Goal: Task Accomplishment & Management: Manage account settings

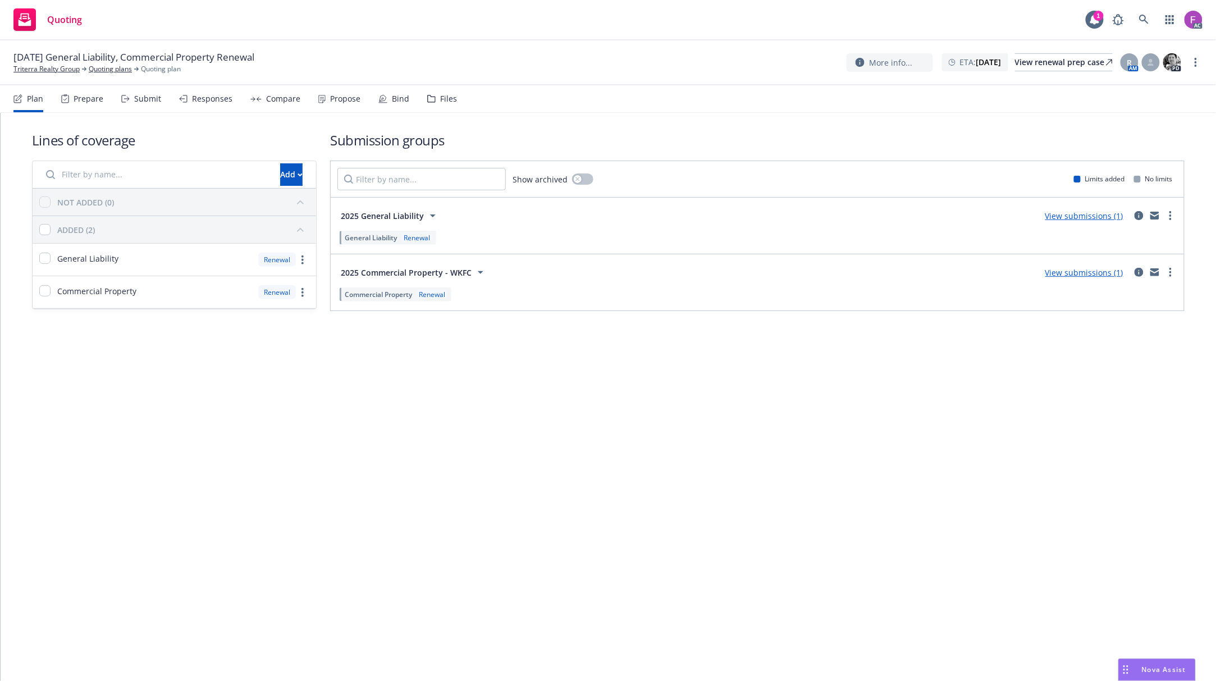
click at [430, 99] on icon at bounding box center [431, 99] width 8 height 8
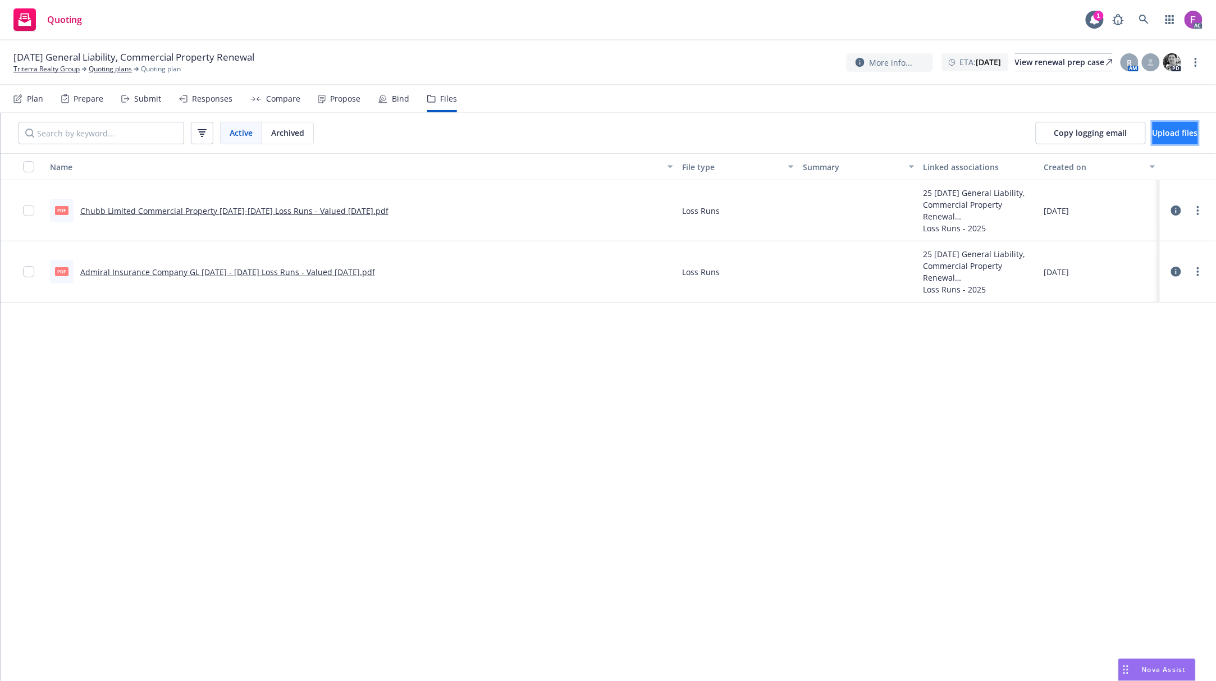
click at [1153, 125] on button "Upload files" at bounding box center [1175, 133] width 45 height 22
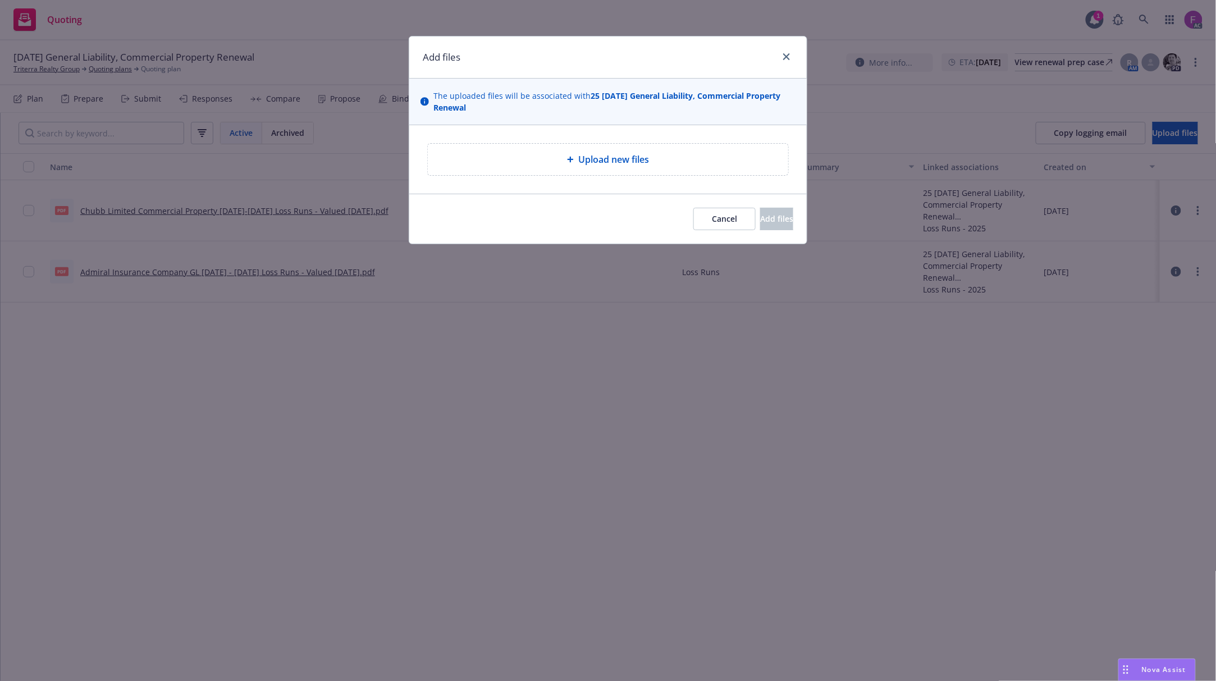
click at [504, 166] on div "Upload new files" at bounding box center [608, 159] width 343 height 13
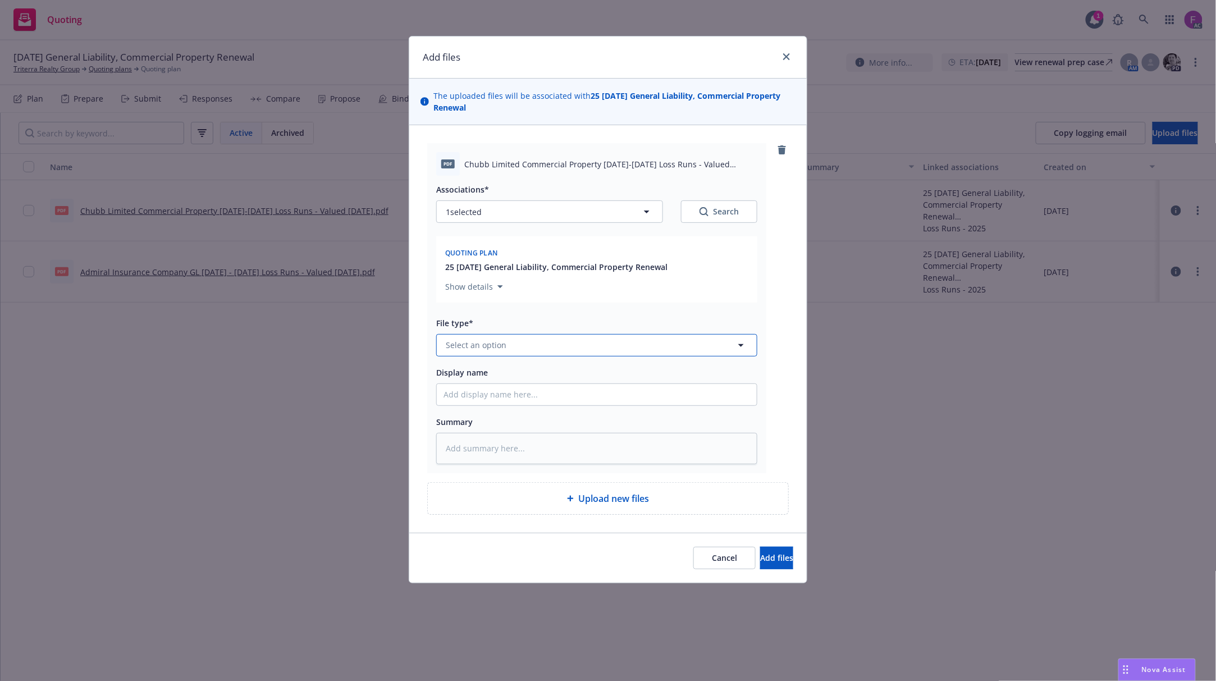
click at [506, 340] on button "Select an option" at bounding box center [596, 345] width 321 height 22
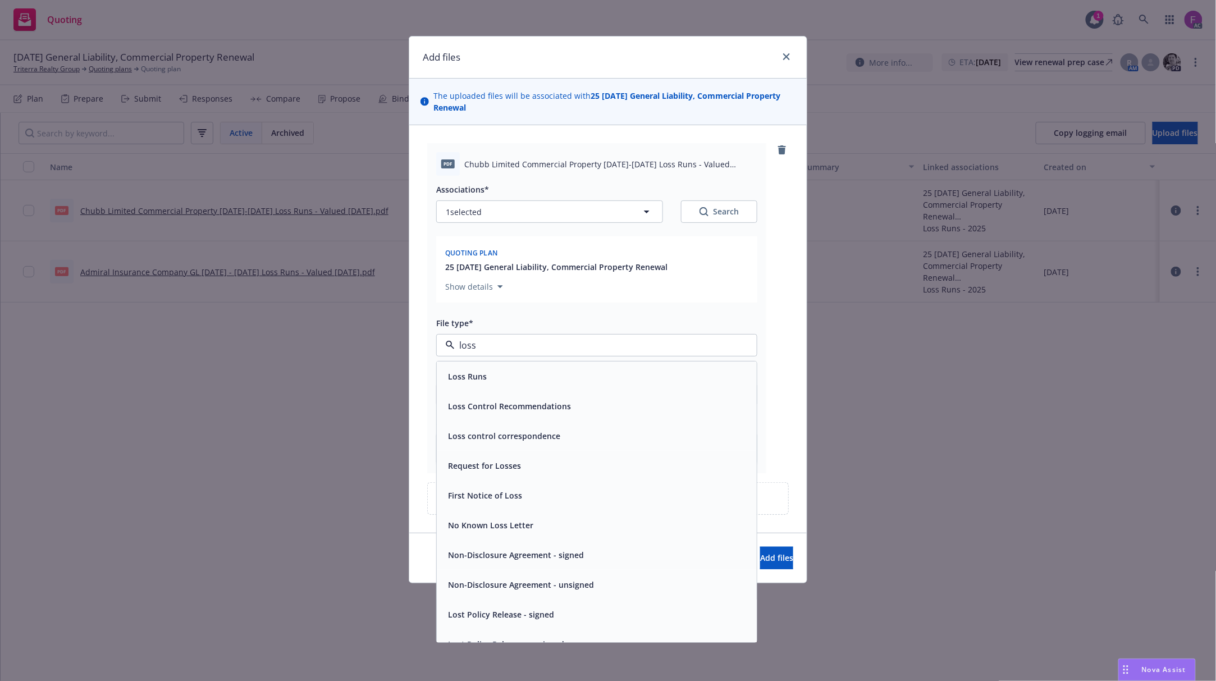
paste input "Loss Run"
type input "Loss Run"
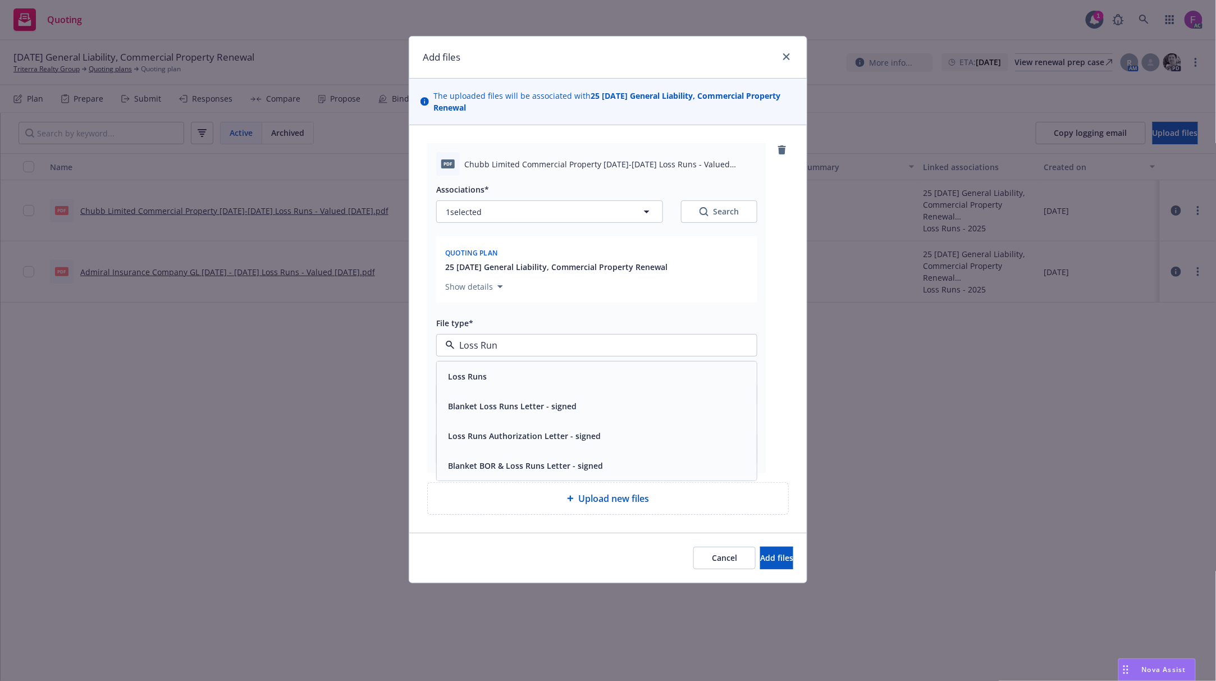
drag, startPoint x: 456, startPoint y: 377, endPoint x: 457, endPoint y: 362, distance: 15.8
click at [456, 377] on span "Loss Runs" at bounding box center [467, 377] width 39 height 12
click at [457, 209] on span "1 selected" at bounding box center [464, 212] width 36 height 12
type textarea "x"
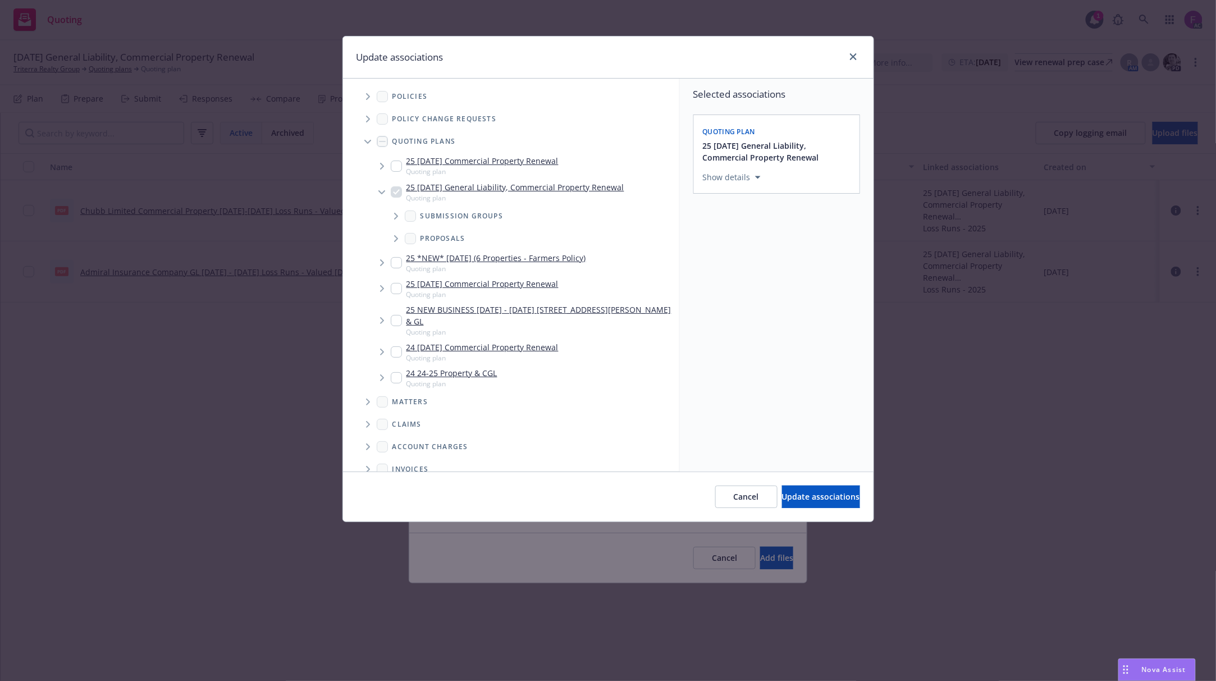
click at [371, 100] on span "Tree Example" at bounding box center [368, 97] width 18 height 18
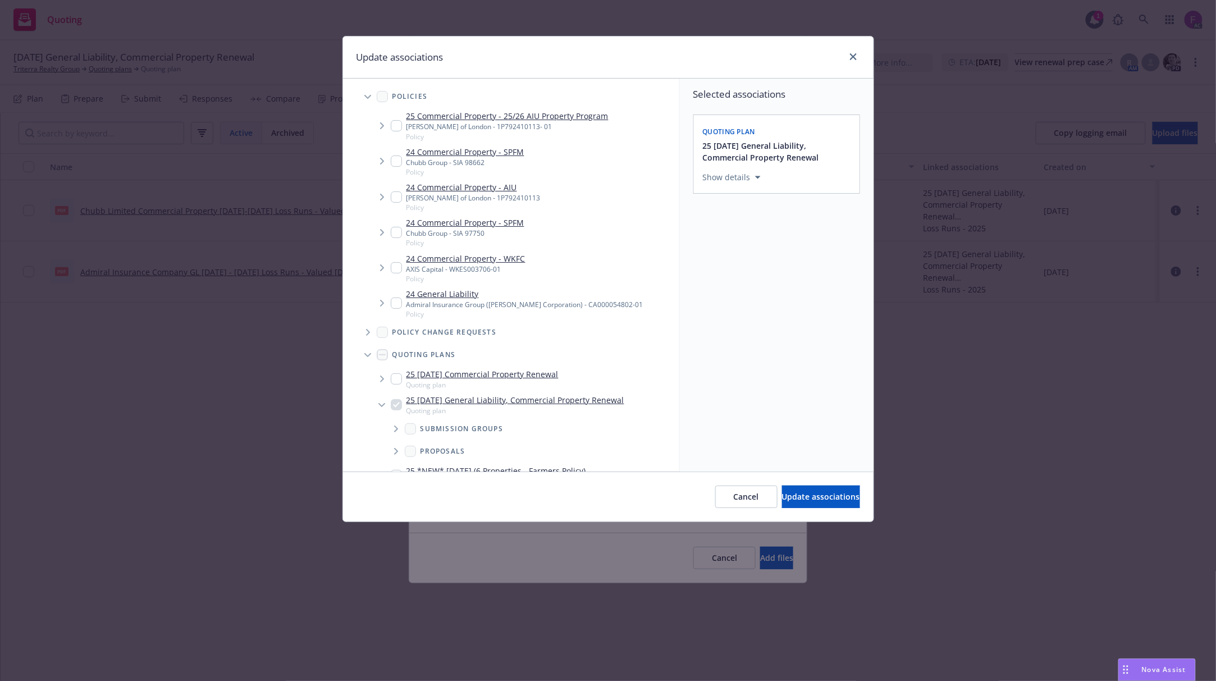
click at [392, 124] on input "Tree Example" at bounding box center [396, 125] width 11 height 11
checkbox input "true"
click at [395, 200] on input "Tree Example" at bounding box center [396, 196] width 11 height 11
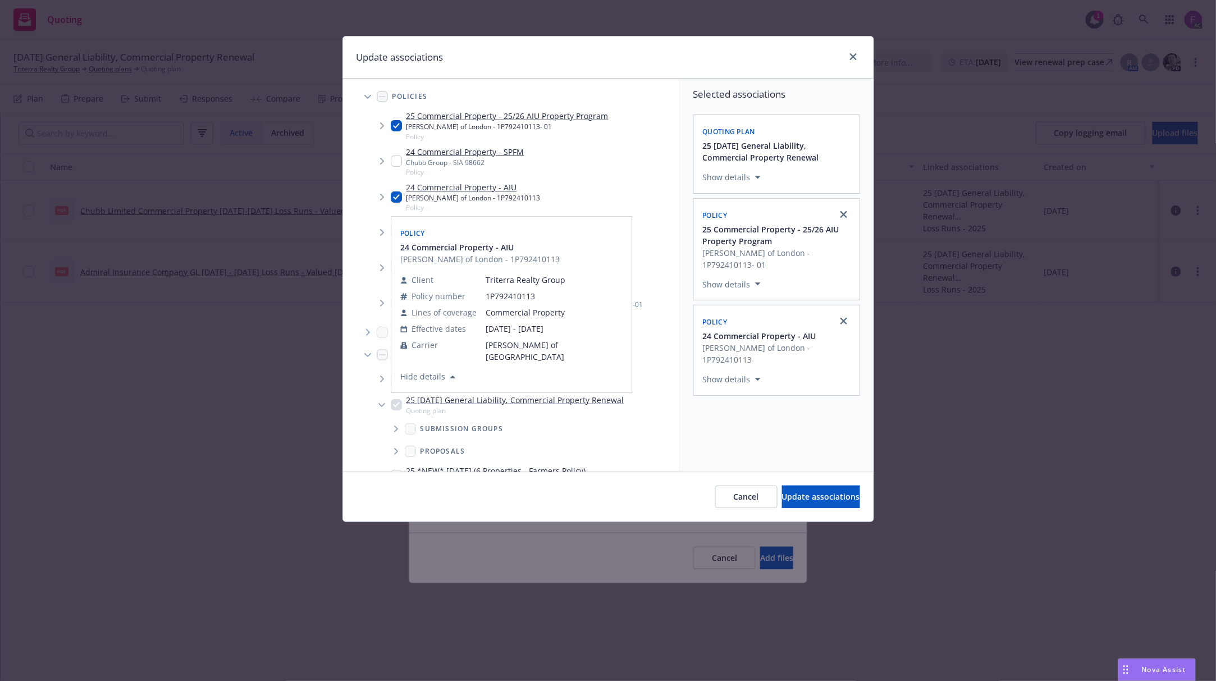
click at [394, 200] on input "Tree Example" at bounding box center [396, 196] width 11 height 11
checkbox input "false"
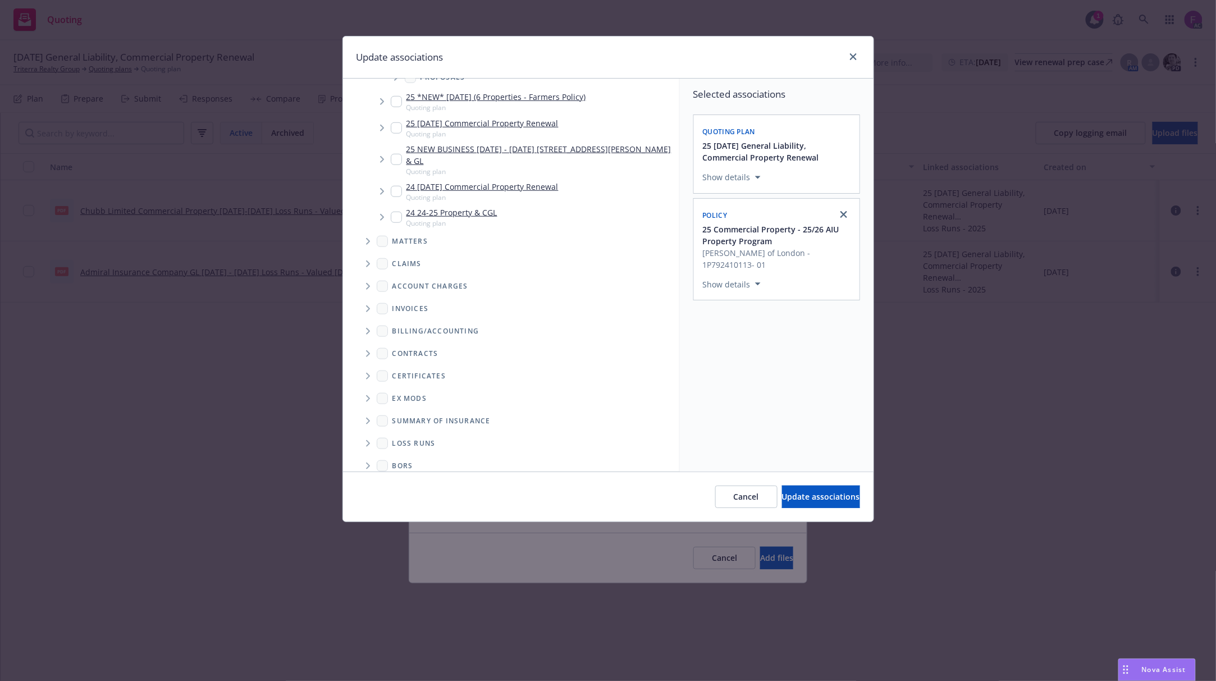
scroll to position [385, 0]
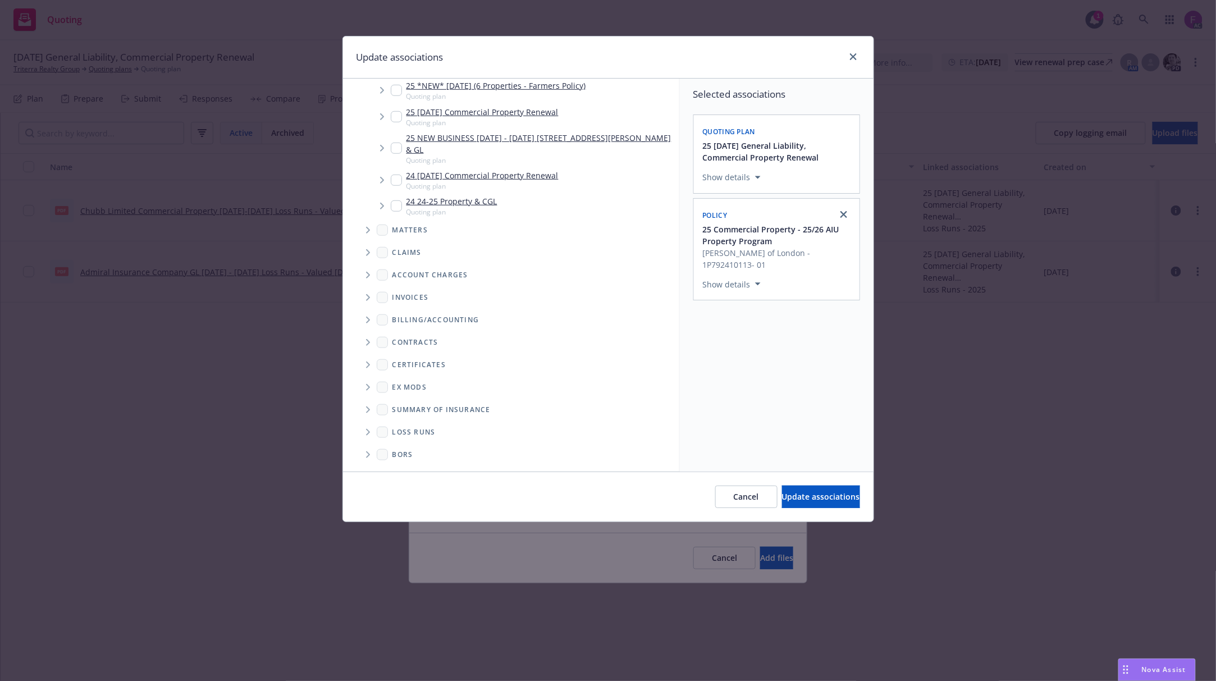
click at [366, 429] on icon "Folder Tree Example" at bounding box center [368, 432] width 4 height 7
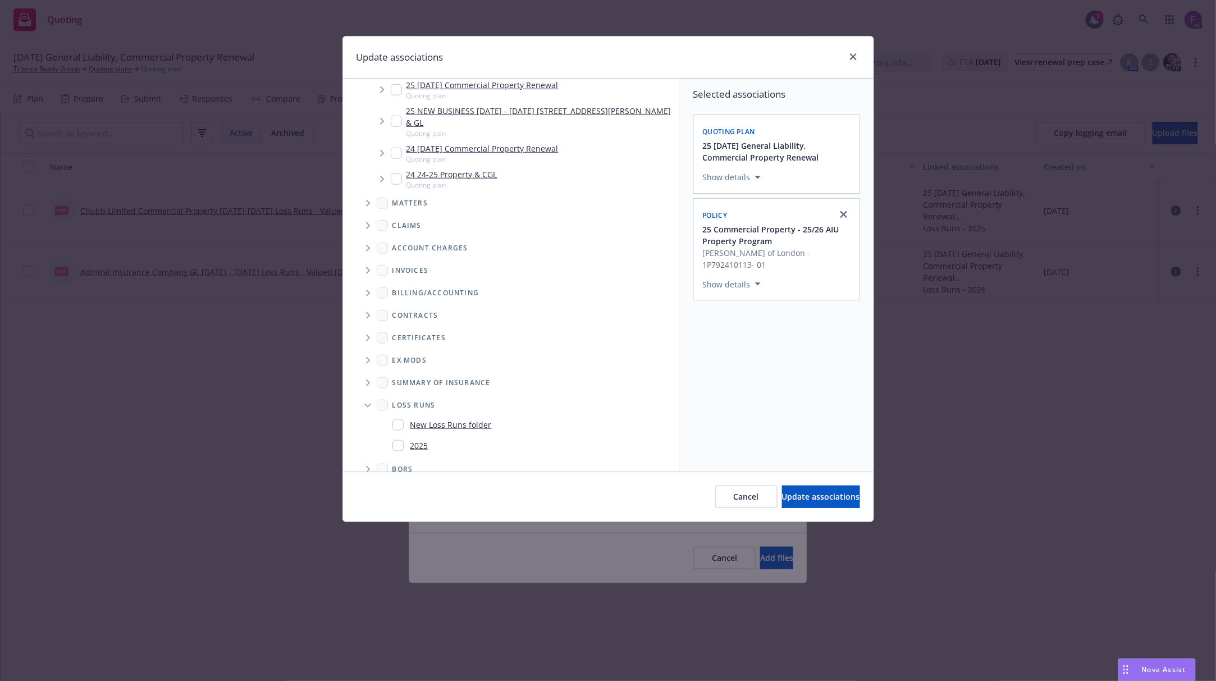
scroll to position [427, 0]
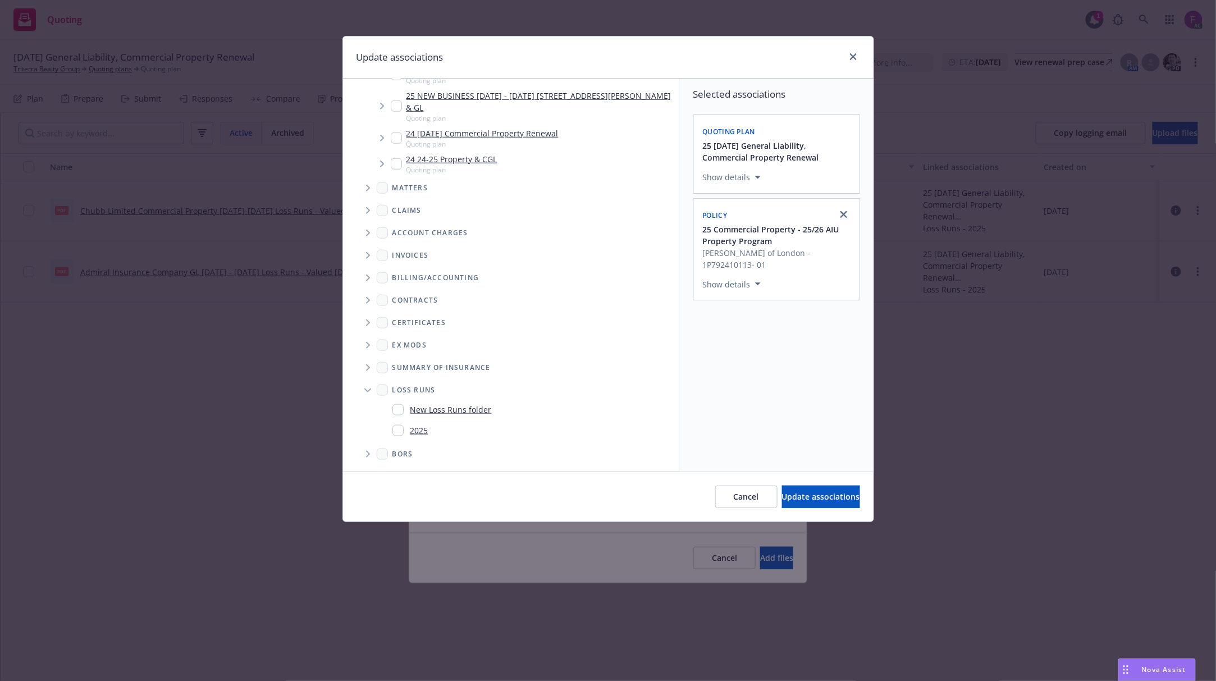
click at [399, 426] on input "Folder Tree Example" at bounding box center [397, 430] width 11 height 11
checkbox input "true"
click at [764, 400] on div "Selected associations Quoting plan 25 10/11/25 General Liability, Commercial Pr…" at bounding box center [777, 275] width 194 height 393
click at [818, 502] on span "Update associations" at bounding box center [821, 496] width 78 height 11
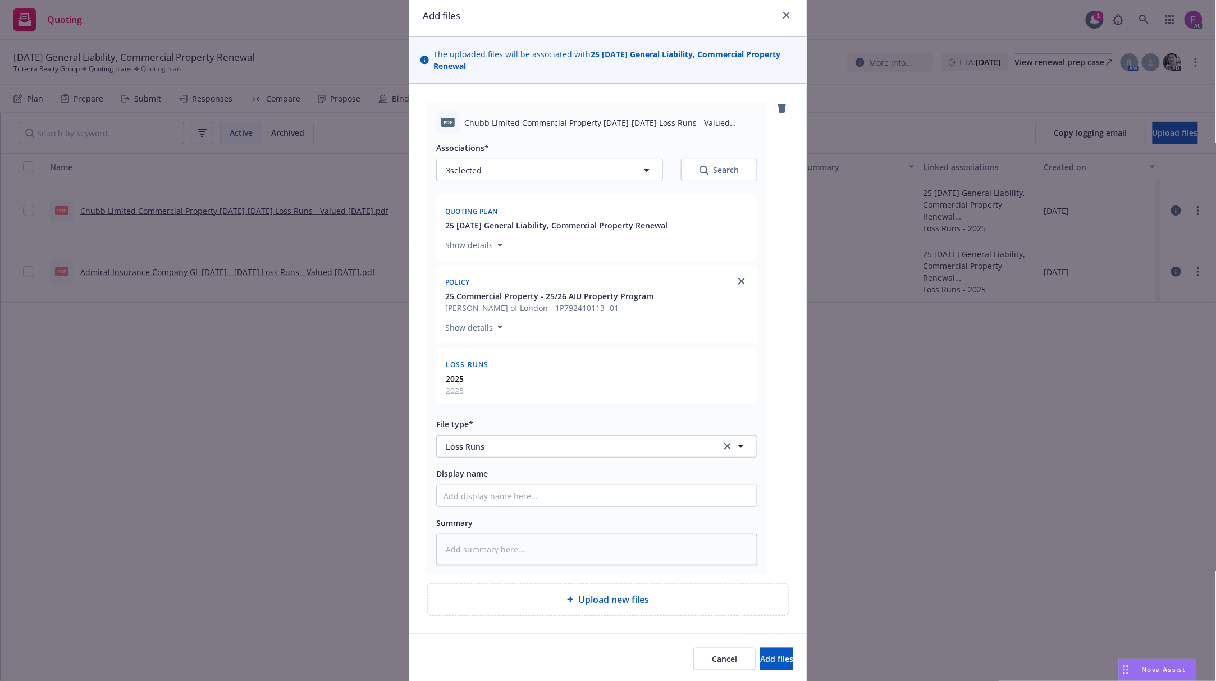
scroll to position [83, 0]
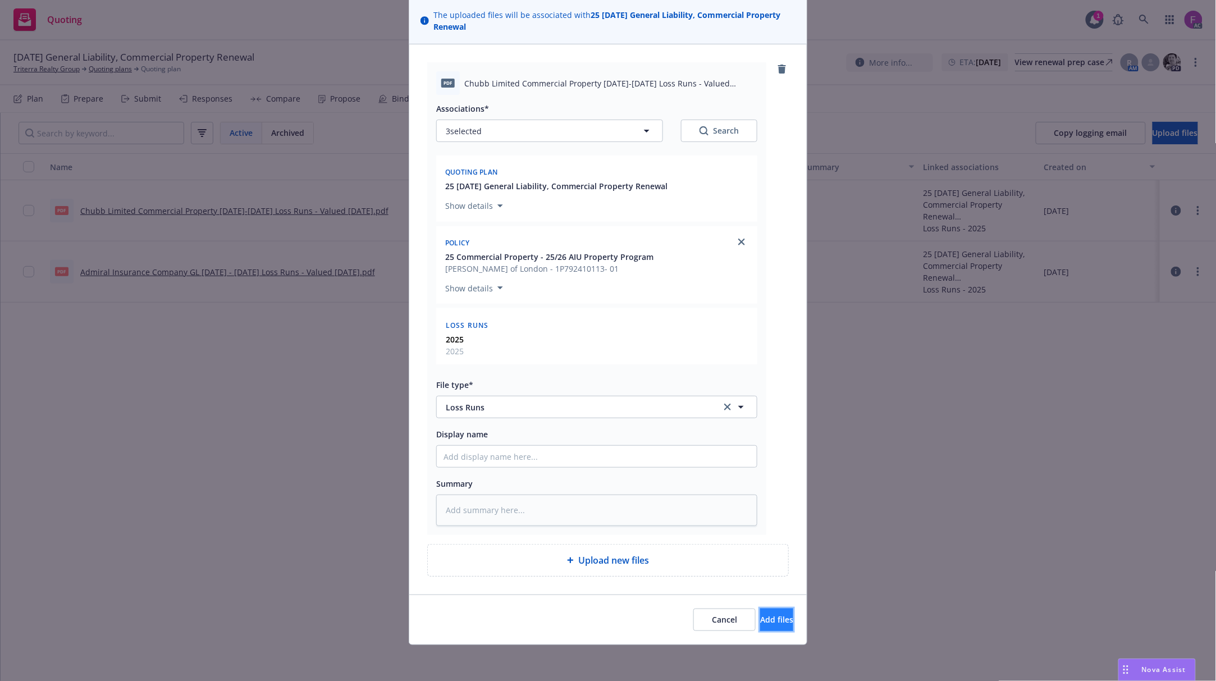
click at [760, 622] on span "Add files" at bounding box center [776, 619] width 33 height 11
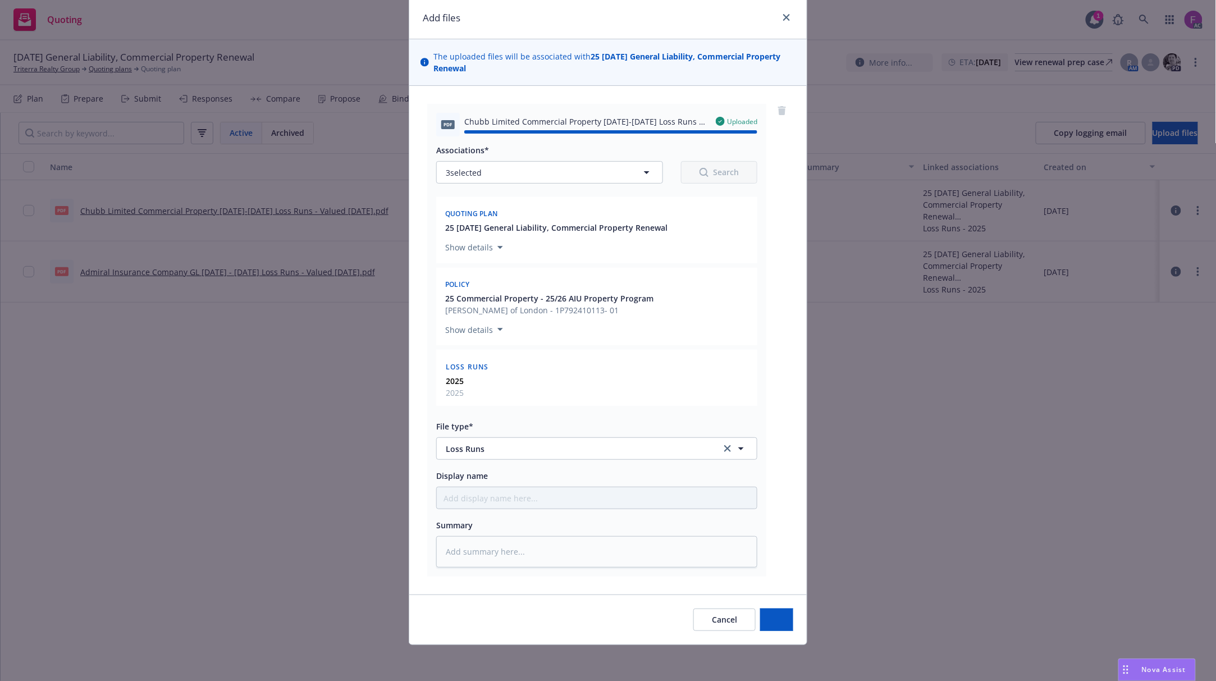
type textarea "x"
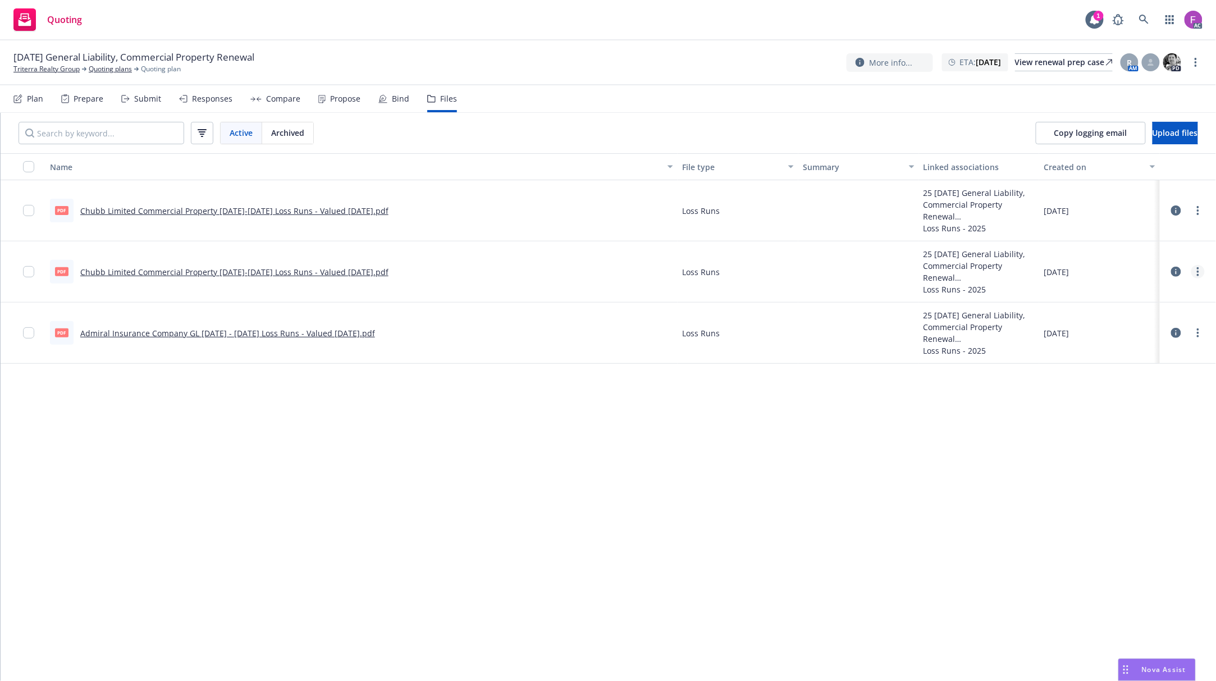
click at [1195, 270] on link "more" at bounding box center [1197, 271] width 13 height 13
click at [1150, 294] on link "Archive" at bounding box center [1149, 295] width 112 height 22
click at [712, 517] on div "Name File type Summary Linked associations Created on pdf Chubb Limited Commerc…" at bounding box center [609, 416] width 1216 height 527
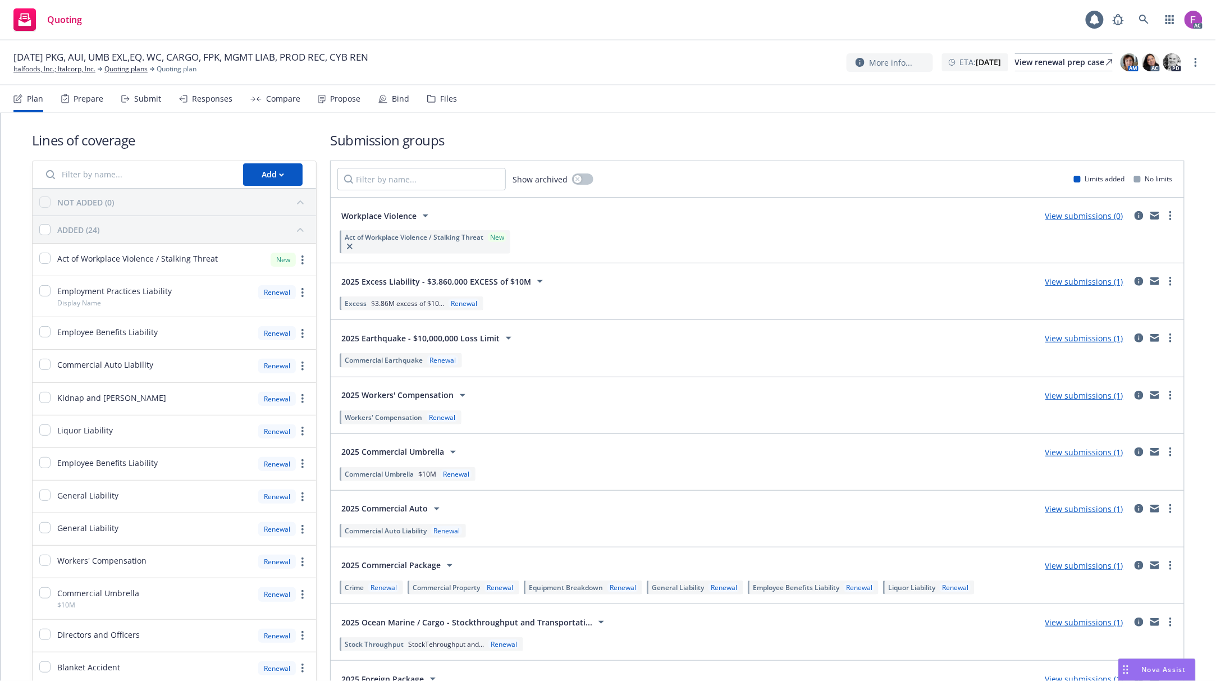
click at [431, 104] on div "Files" at bounding box center [442, 98] width 30 height 27
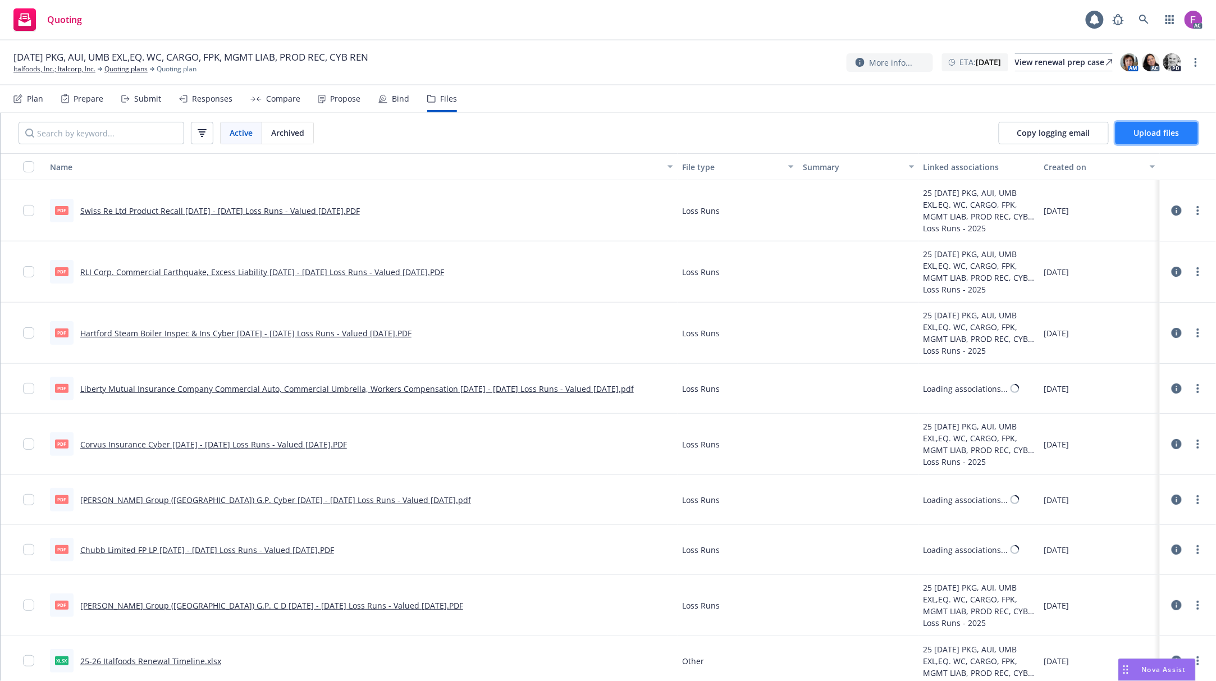
click at [1136, 131] on span "Upload files" at bounding box center [1156, 132] width 45 height 11
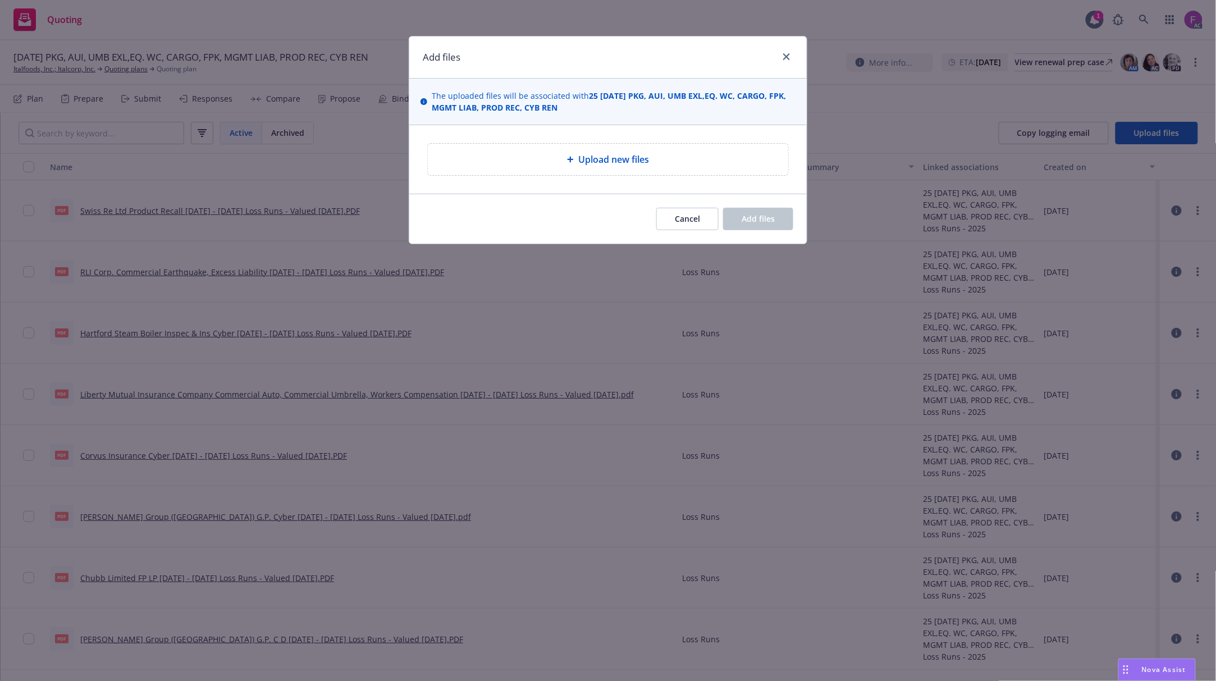
click at [551, 162] on div "Upload new files" at bounding box center [608, 159] width 343 height 13
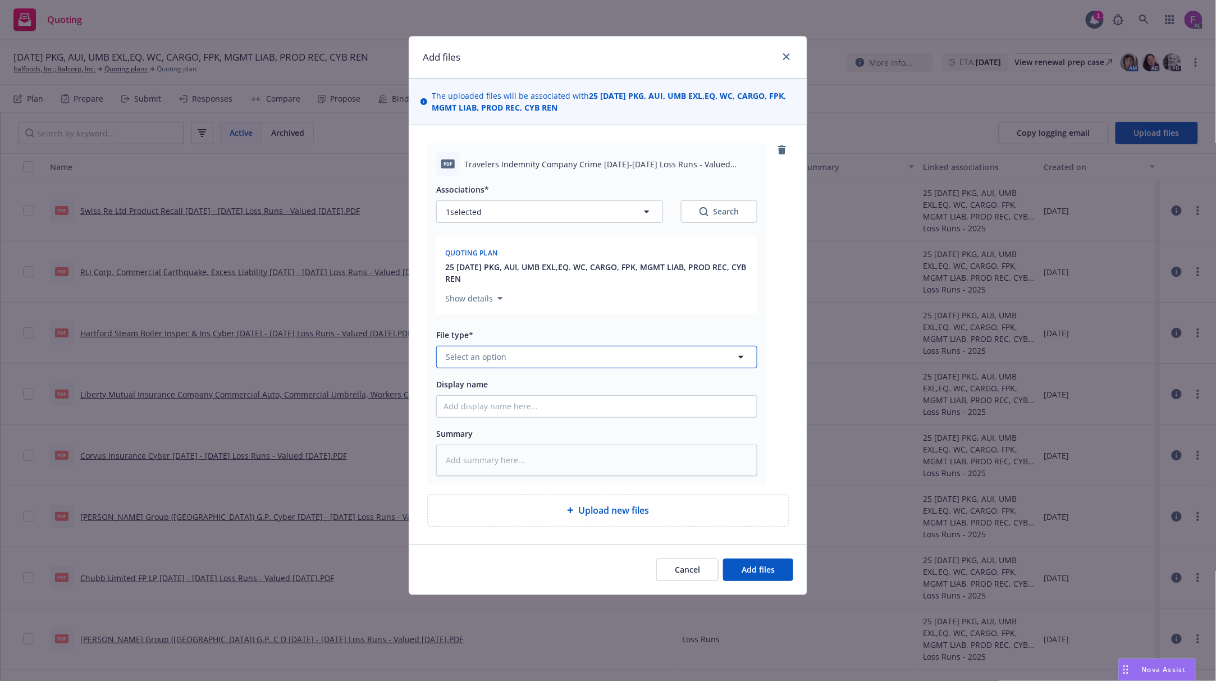
click at [456, 356] on span "Select an option" at bounding box center [476, 357] width 61 height 12
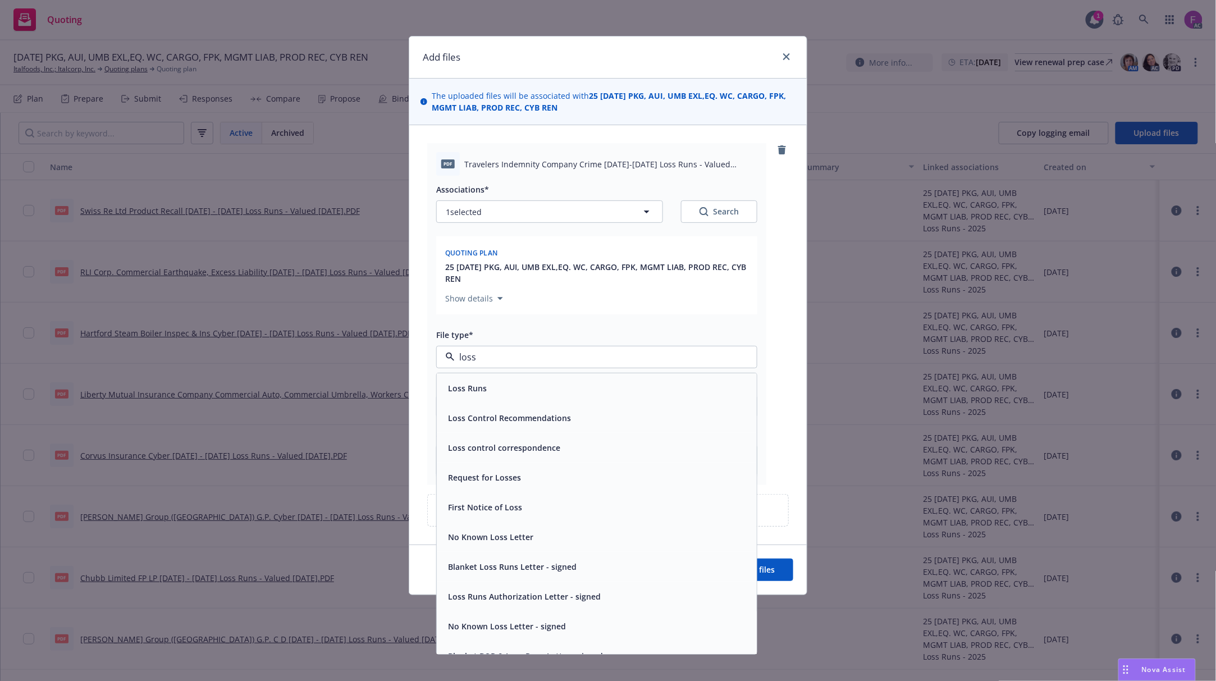
paste input "Loss Run"
type input "Loss Run"
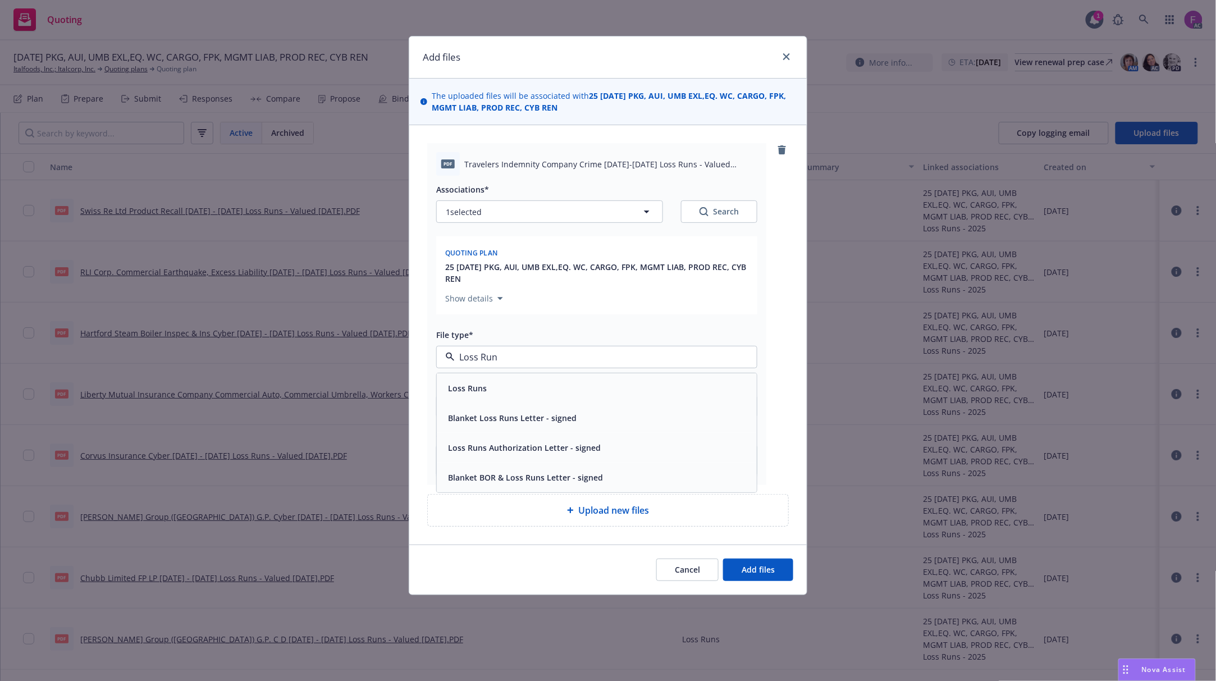
click at [485, 387] on span "Loss Runs" at bounding box center [467, 388] width 39 height 12
click at [537, 203] on button "1 selected" at bounding box center [549, 211] width 227 height 22
type textarea "x"
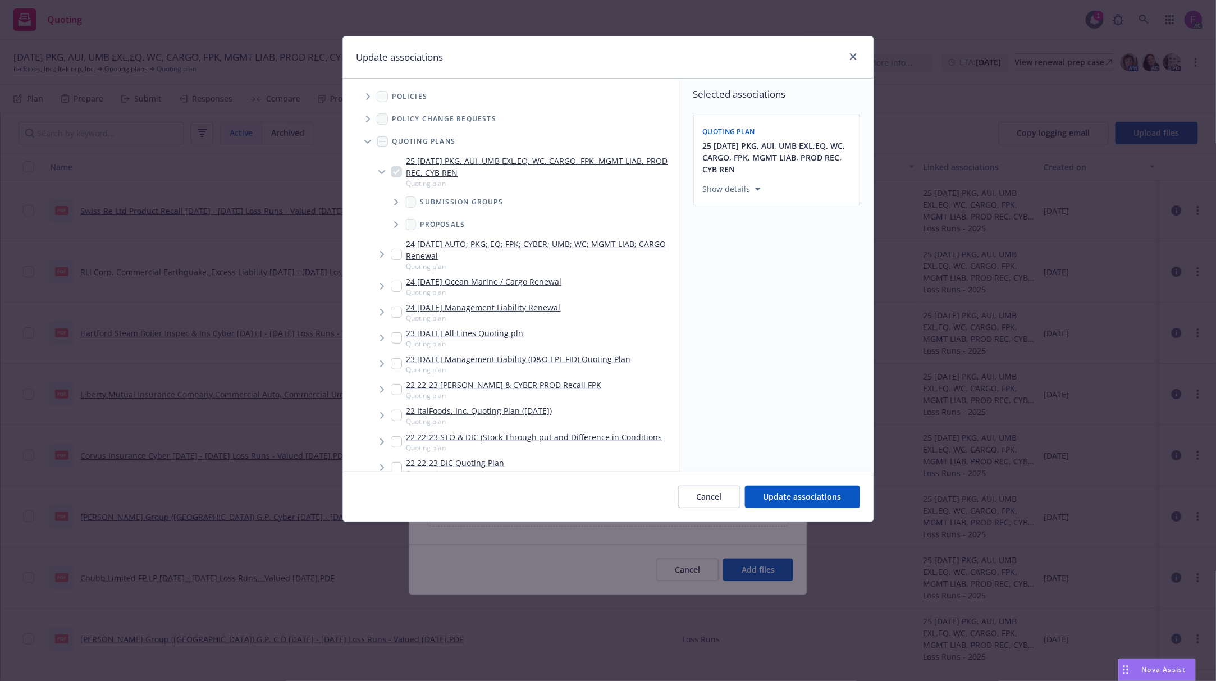
click at [367, 95] on icon "Tree Example" at bounding box center [368, 96] width 4 height 7
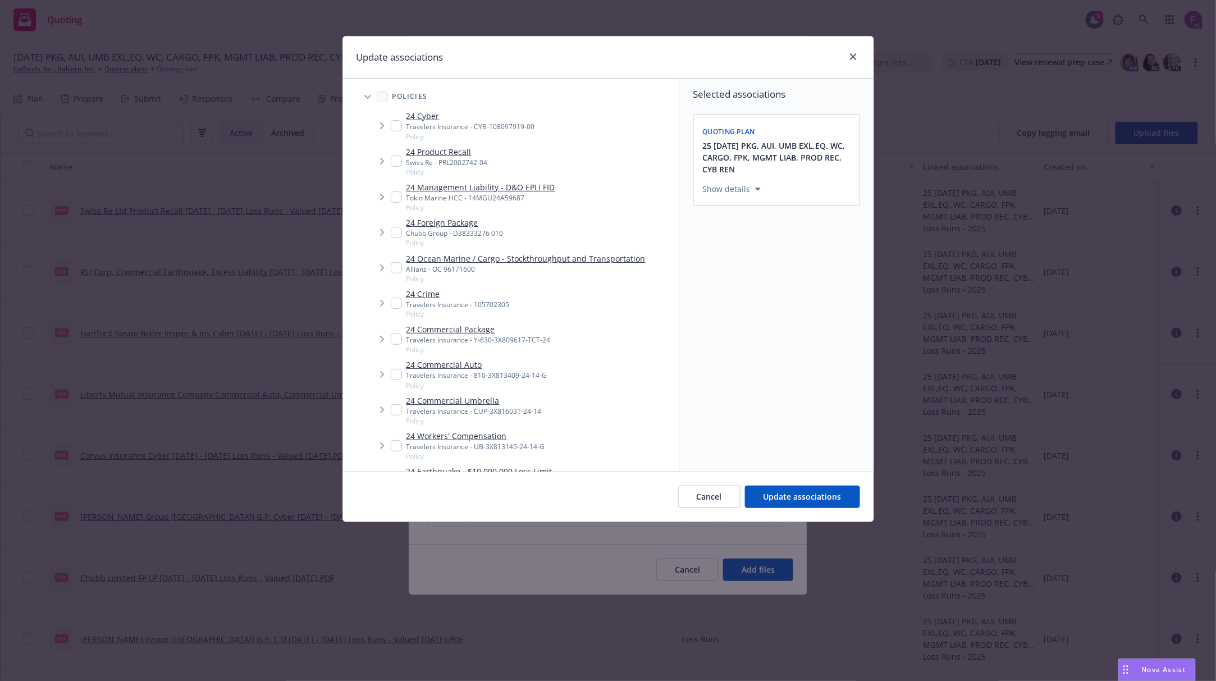
click at [399, 304] on input "Tree Example" at bounding box center [396, 303] width 11 height 11
checkbox input "true"
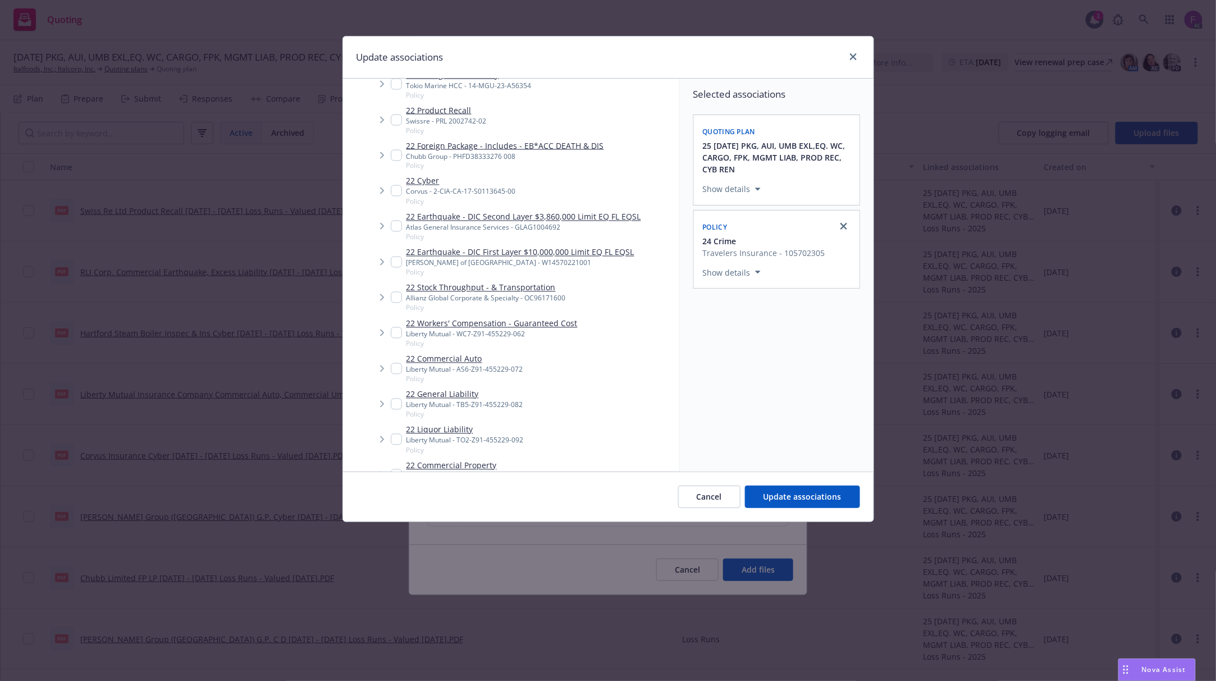
scroll to position [1272, 0]
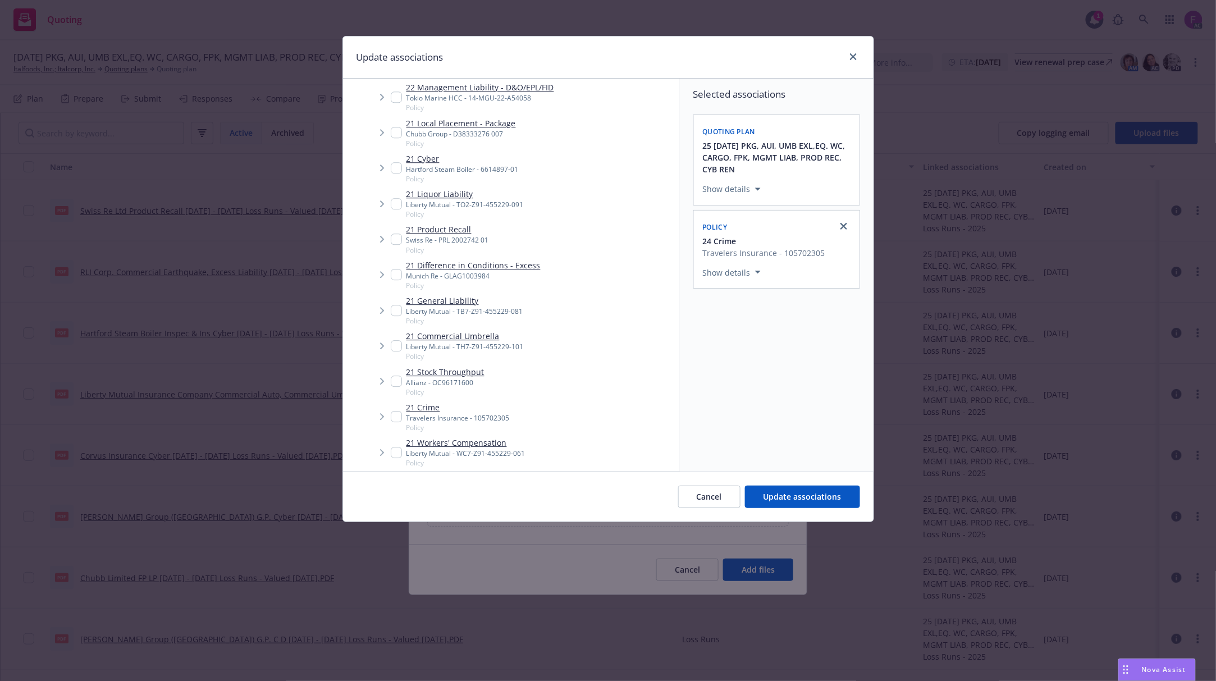
drag, startPoint x: 395, startPoint y: 417, endPoint x: 484, endPoint y: 329, distance: 124.7
click at [394, 416] on input "Tree Example" at bounding box center [396, 416] width 11 height 11
checkbox input "true"
click at [398, 274] on input "Tree Example" at bounding box center [396, 276] width 11 height 11
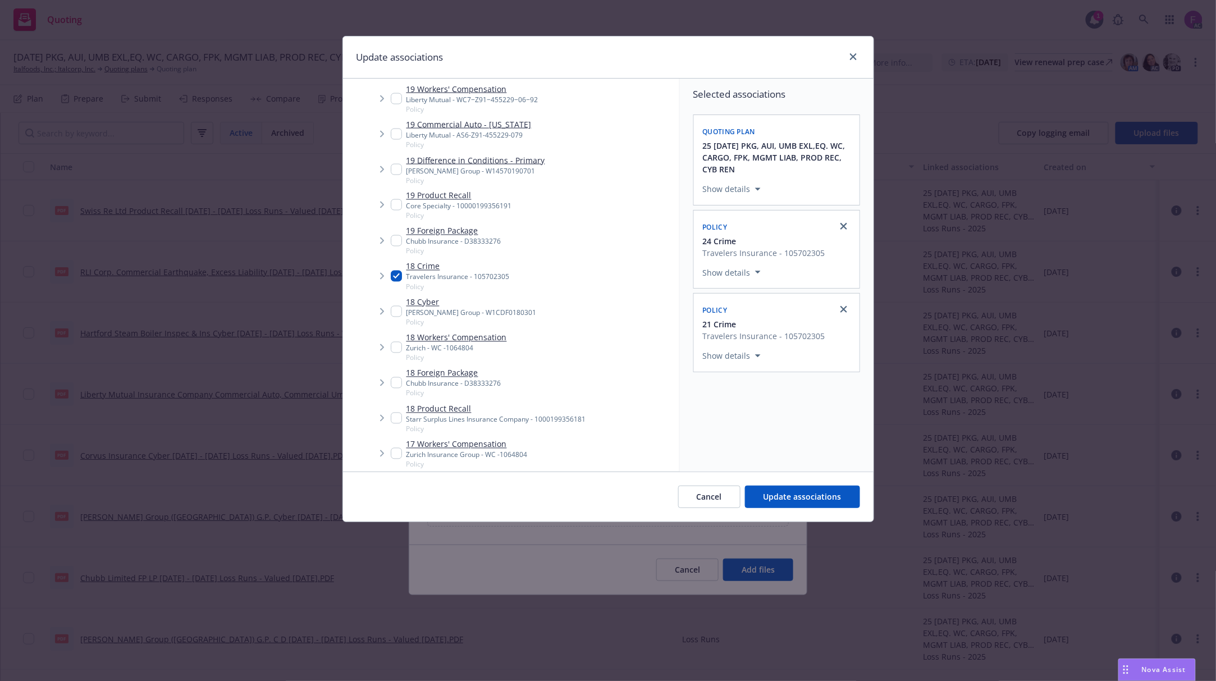
checkbox input "true"
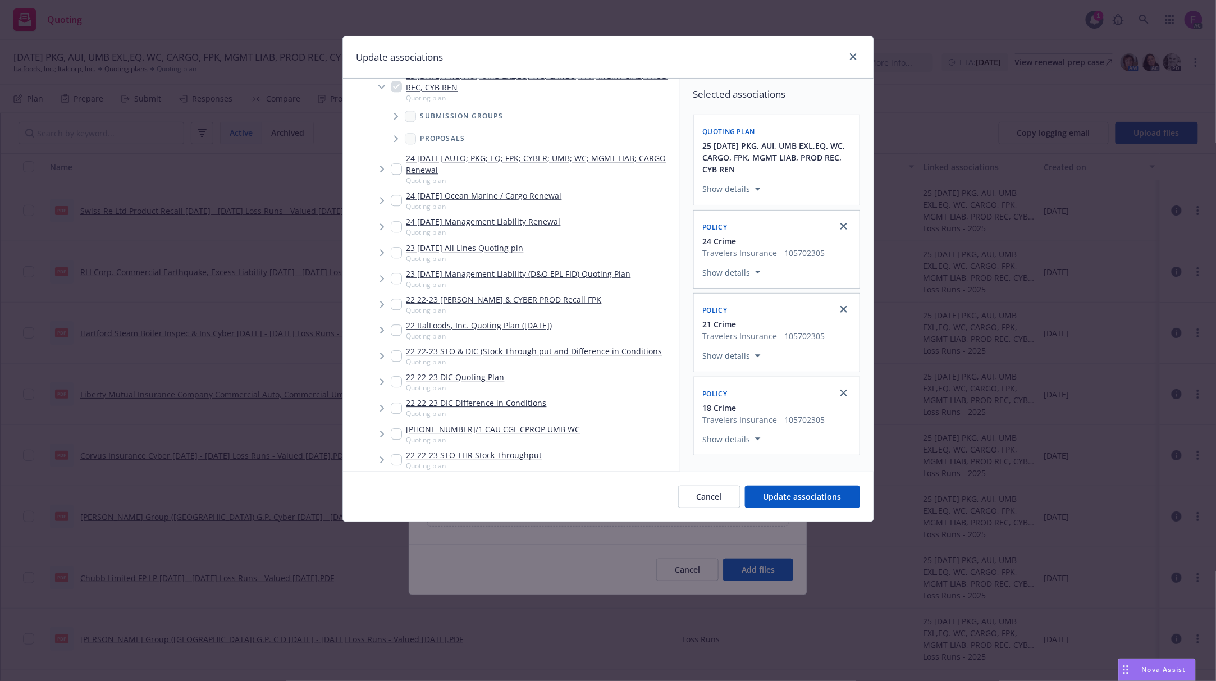
scroll to position [3349, 0]
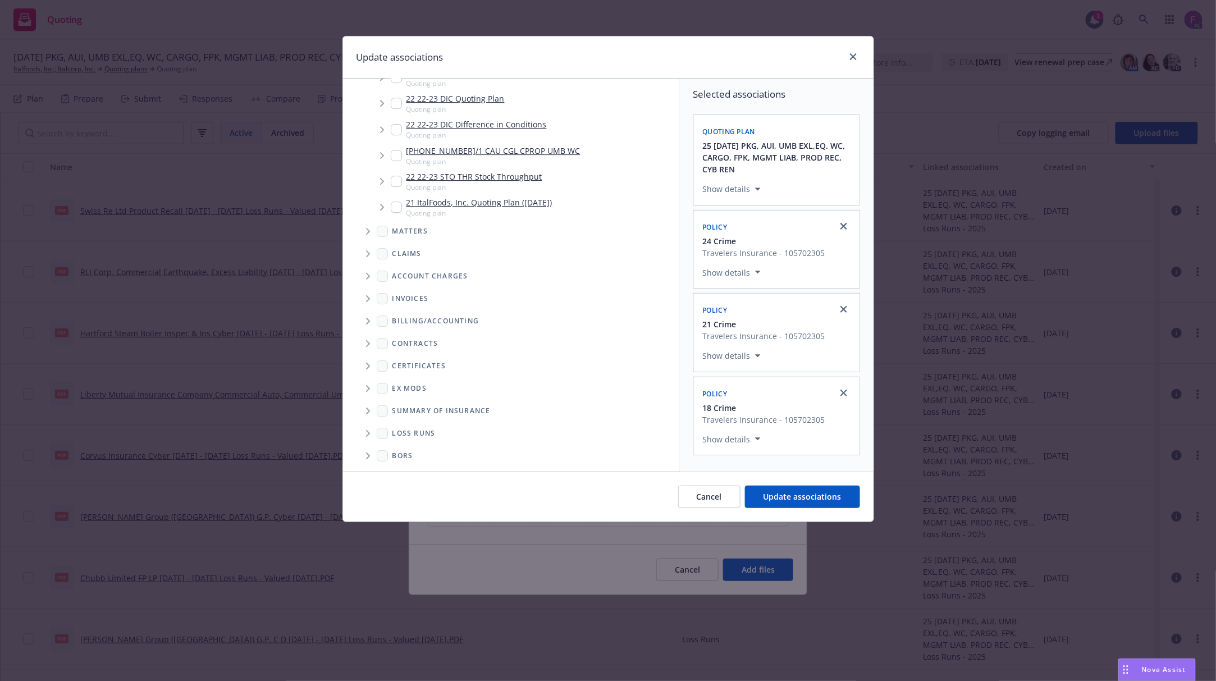
click at [364, 431] on span "Folder Tree Example" at bounding box center [368, 433] width 18 height 18
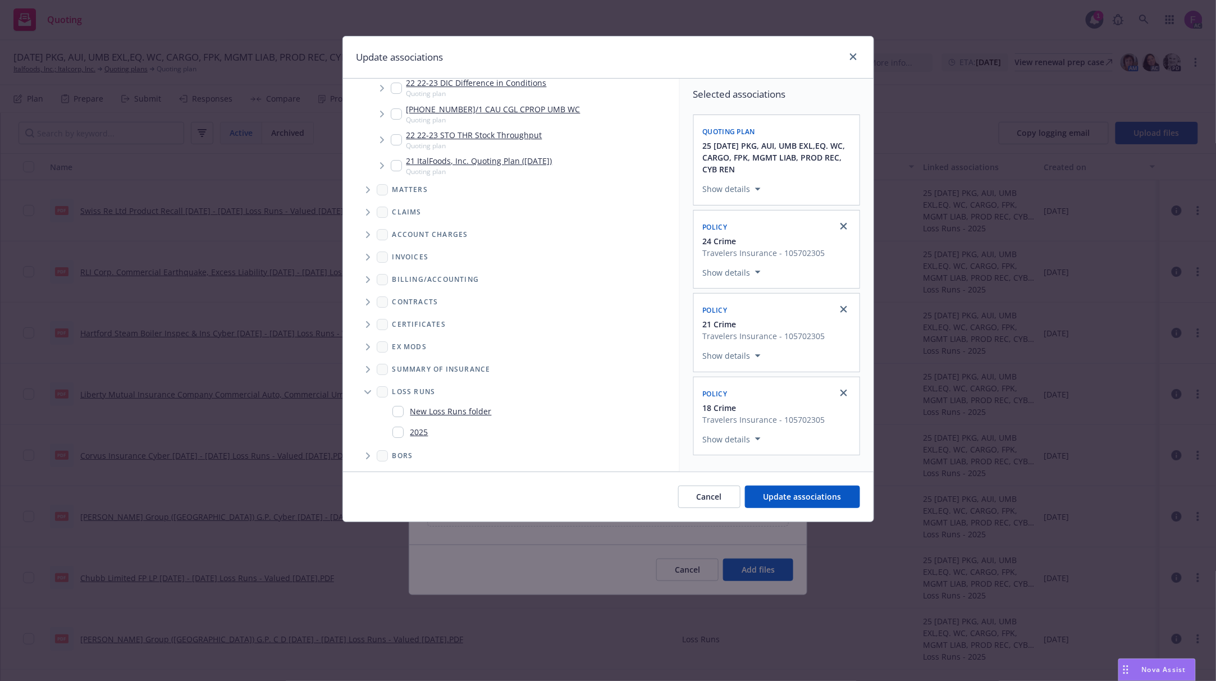
click at [396, 427] on input "Folder Tree Example" at bounding box center [397, 432] width 11 height 11
checkbox input "true"
click at [802, 495] on span "Update associations" at bounding box center [803, 496] width 78 height 11
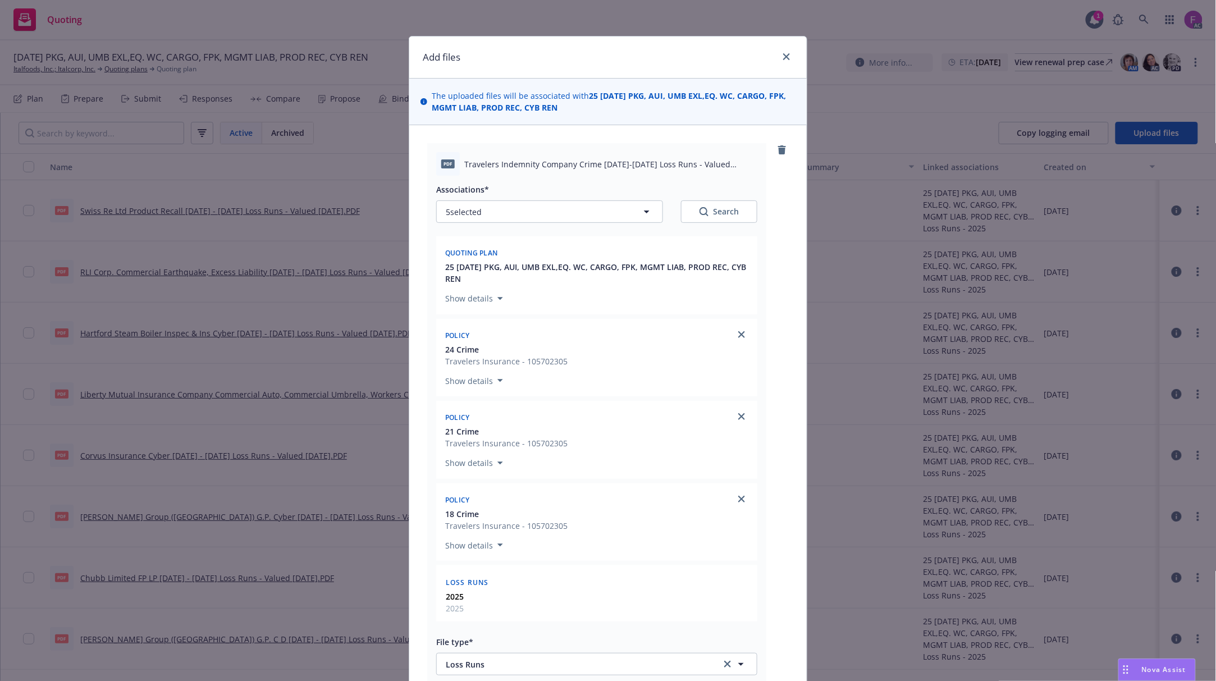
scroll to position [261, 0]
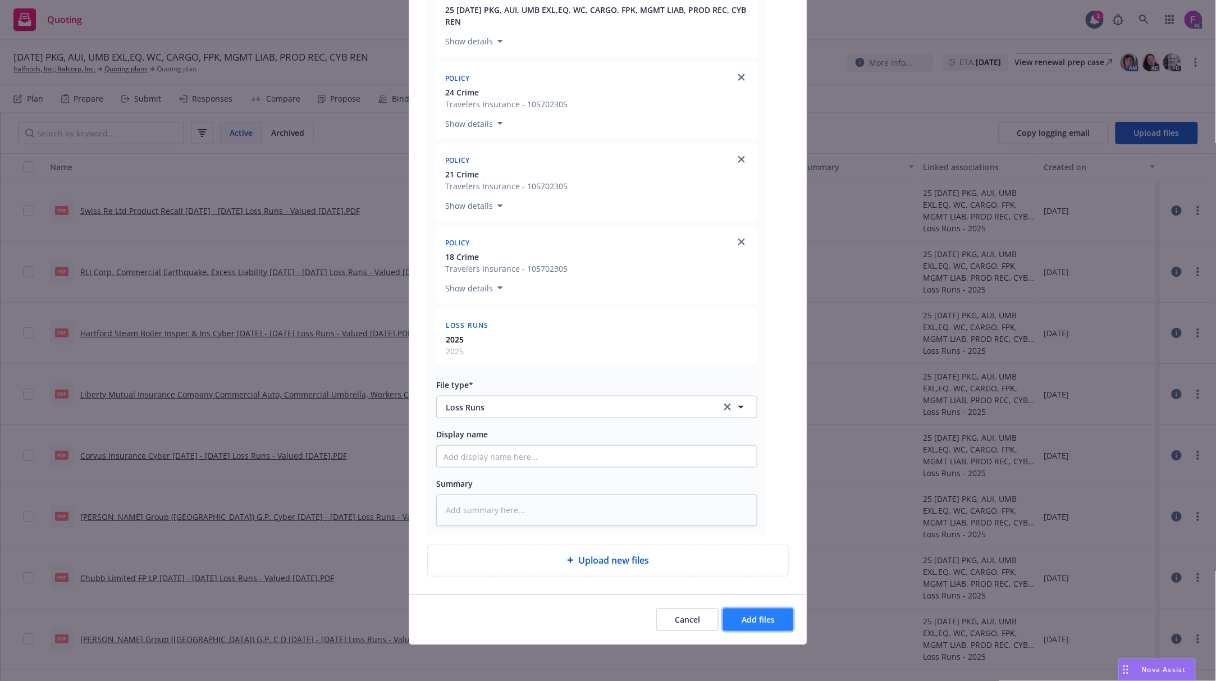
click at [766, 623] on span "Add files" at bounding box center [758, 619] width 33 height 11
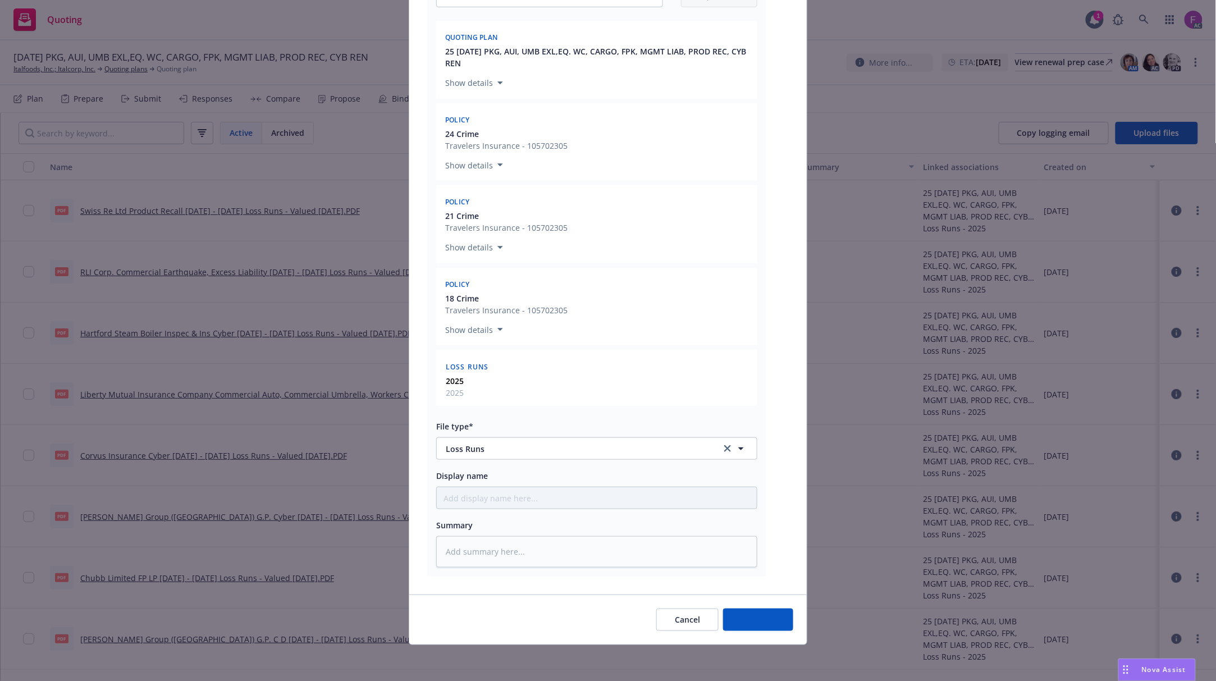
scroll to position [218, 0]
type textarea "x"
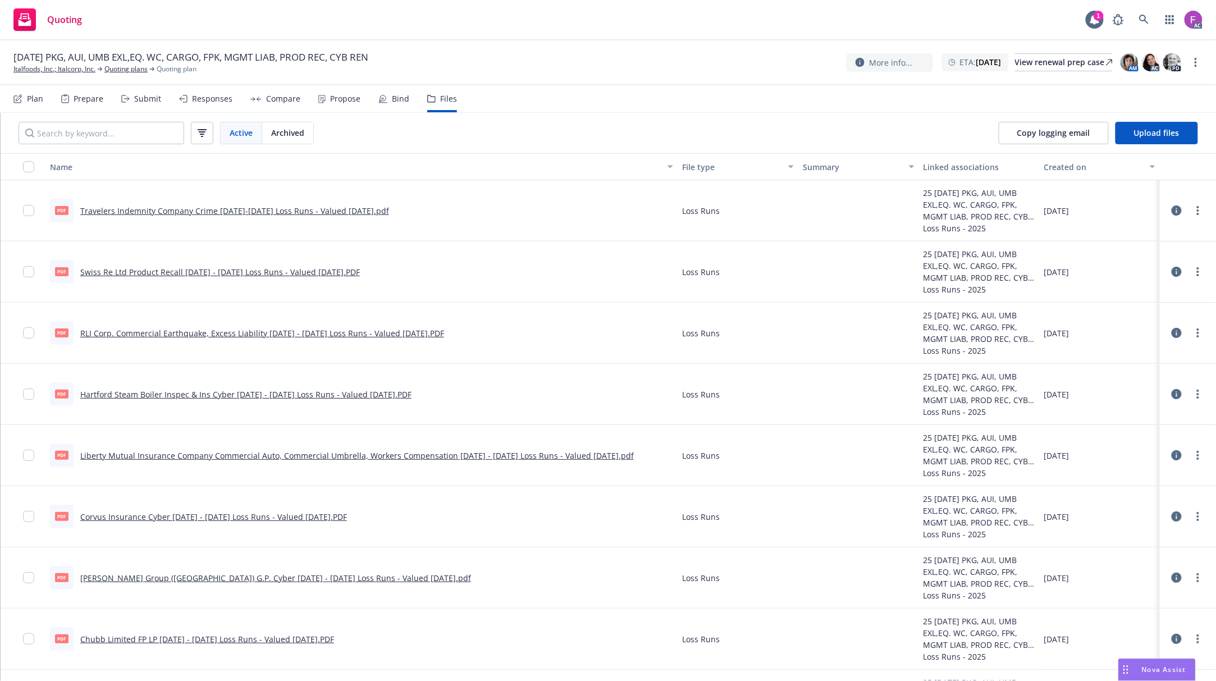
click at [292, 216] on div "Travelers Indemnity Company Crime 2018-2027 Loss Runs - Valued 08-08-2025.pdf" at bounding box center [234, 211] width 309 height 12
click at [281, 207] on link "Travelers Indemnity Company Crime 2018-2027 Loss Runs - Valued 08-08-2025.pdf" at bounding box center [234, 211] width 309 height 11
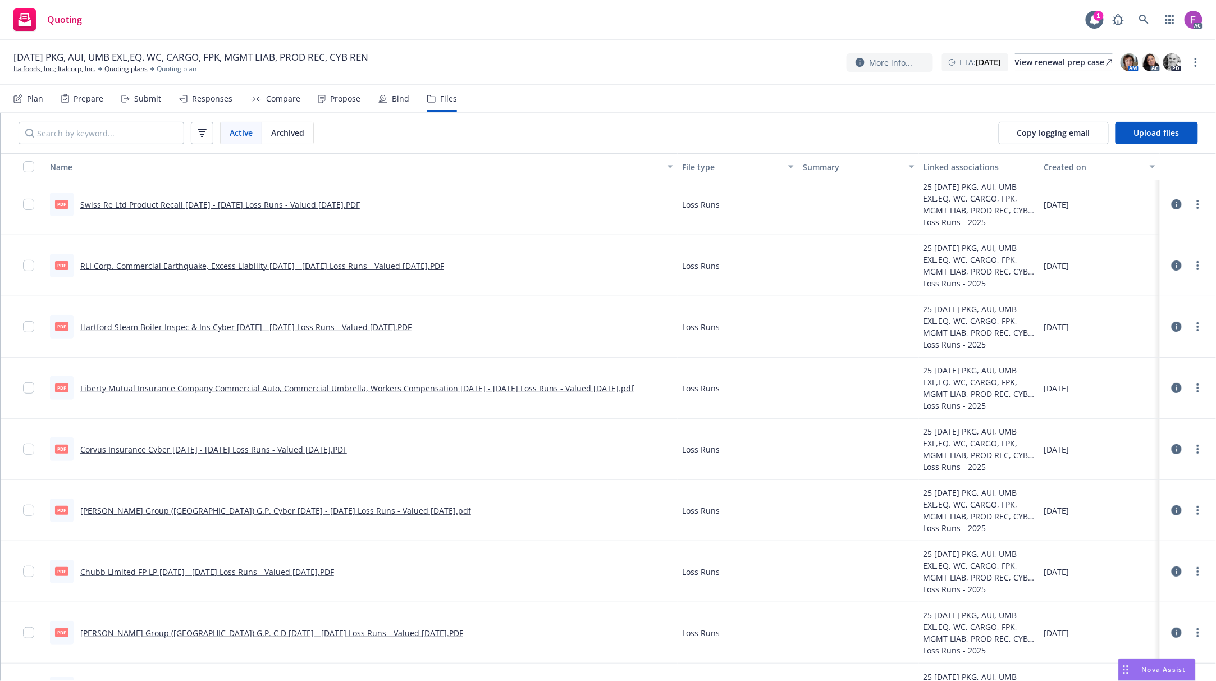
scroll to position [0, 0]
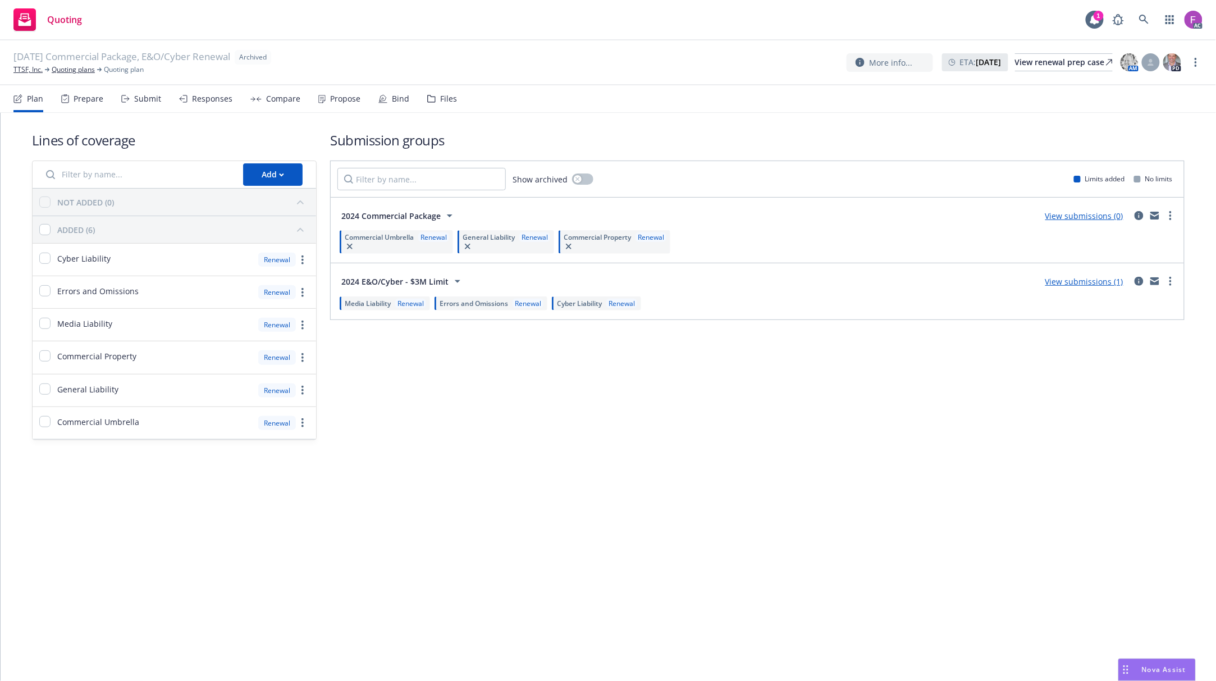
click at [441, 102] on div "Files" at bounding box center [448, 98] width 17 height 9
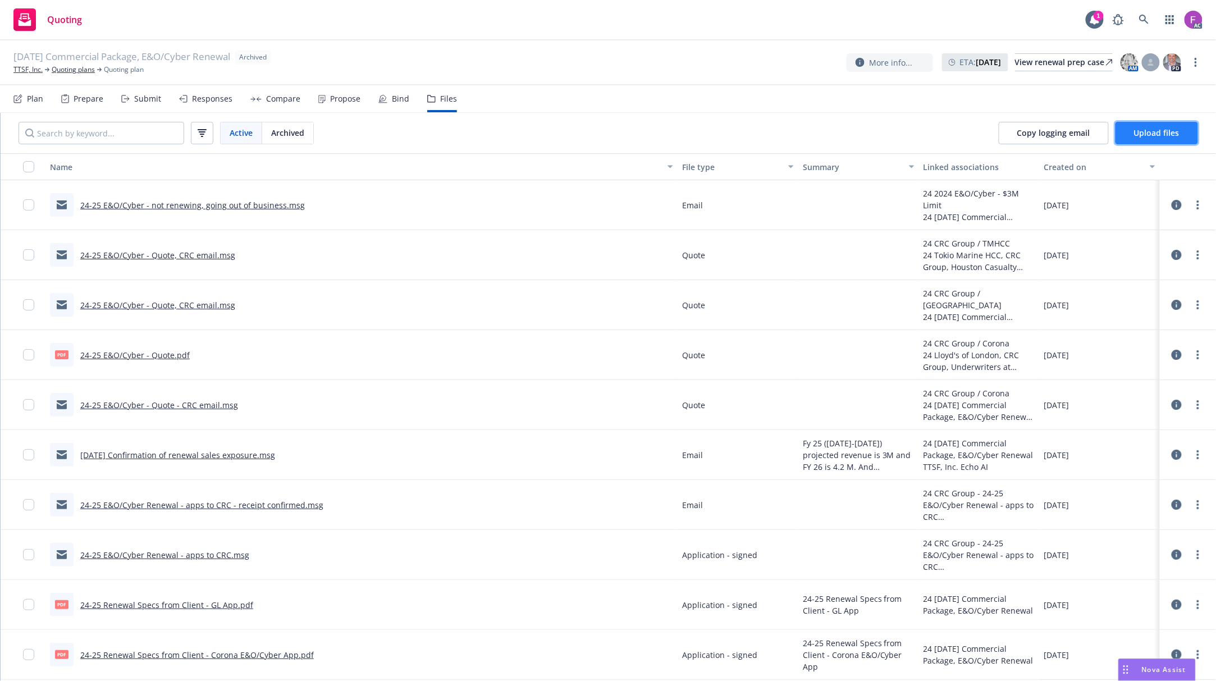
click at [1175, 135] on span "Upload files" at bounding box center [1156, 132] width 45 height 11
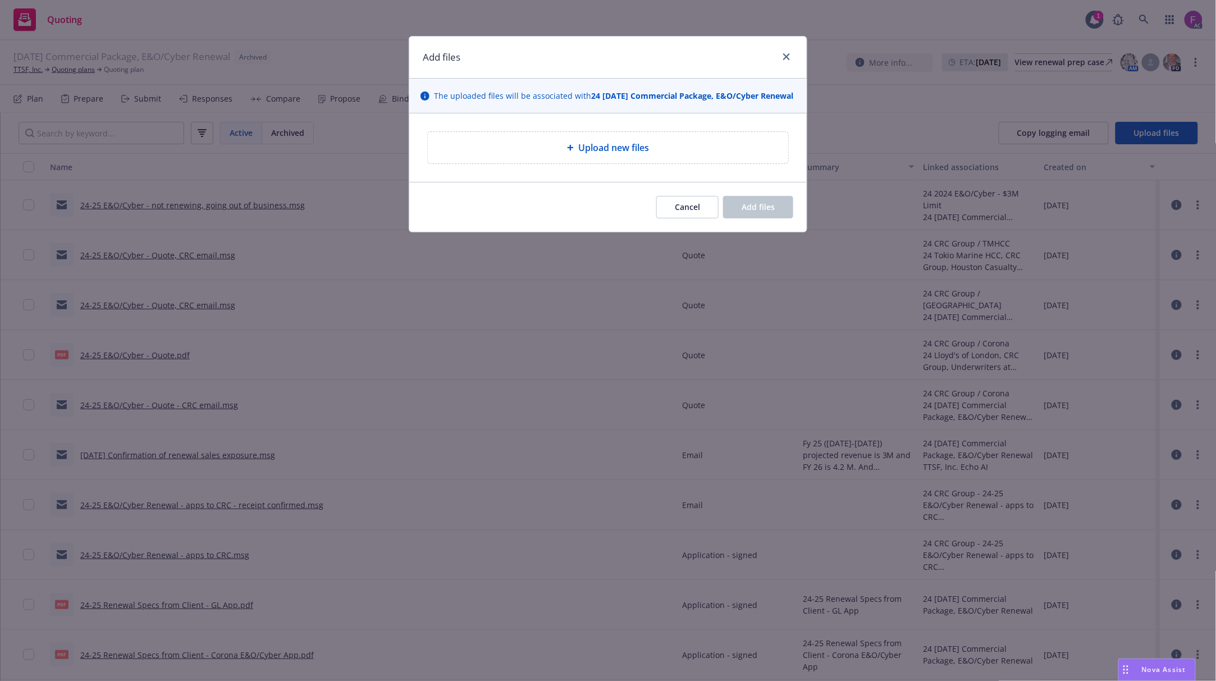
click at [596, 154] on span "Upload new files" at bounding box center [613, 147] width 71 height 13
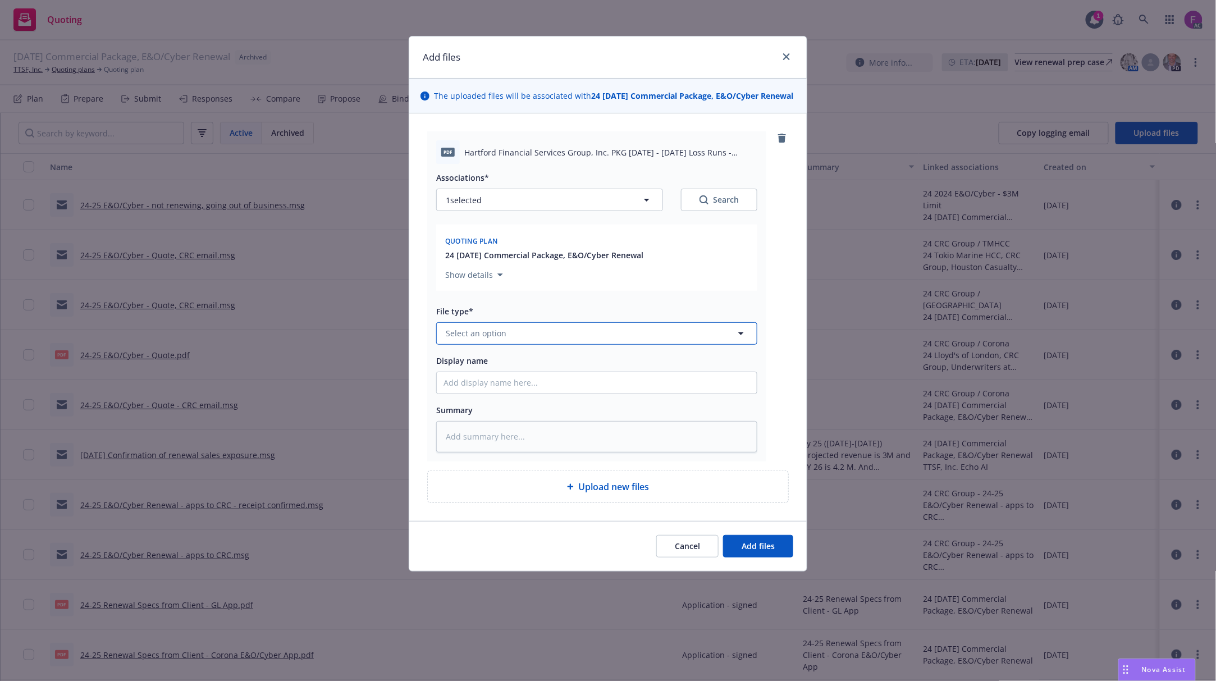
click at [560, 345] on button "Select an option" at bounding box center [596, 333] width 321 height 22
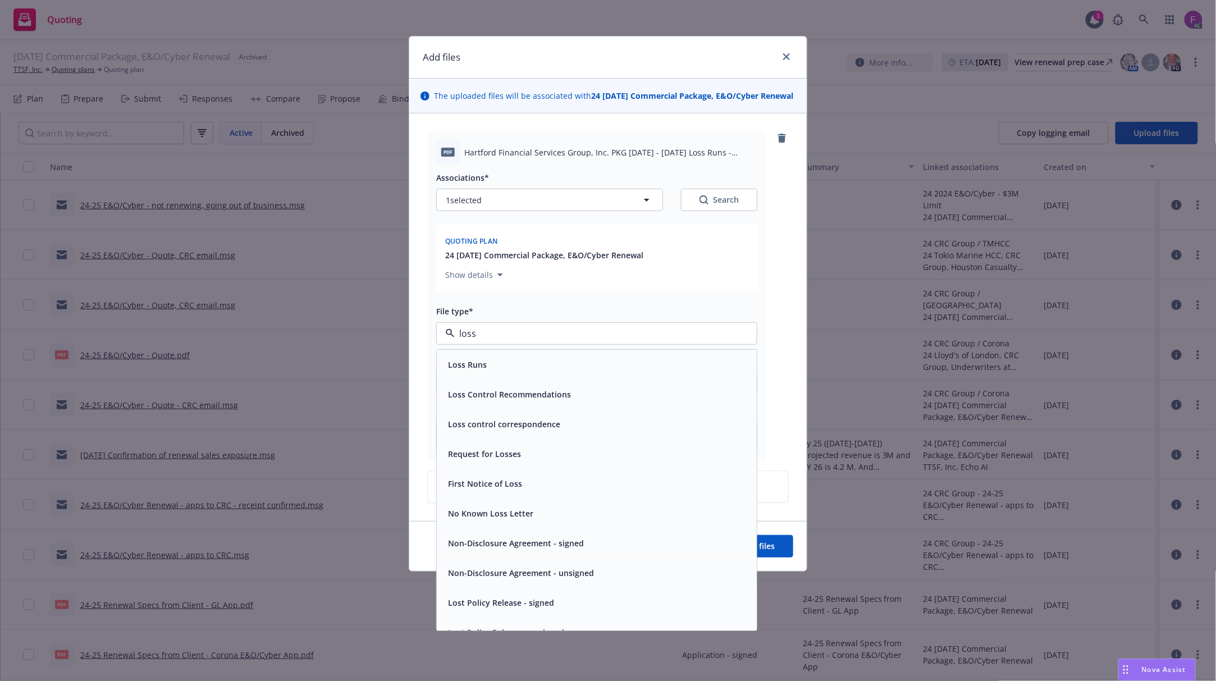
paste input "Loss Run"
type input "Loss Run"
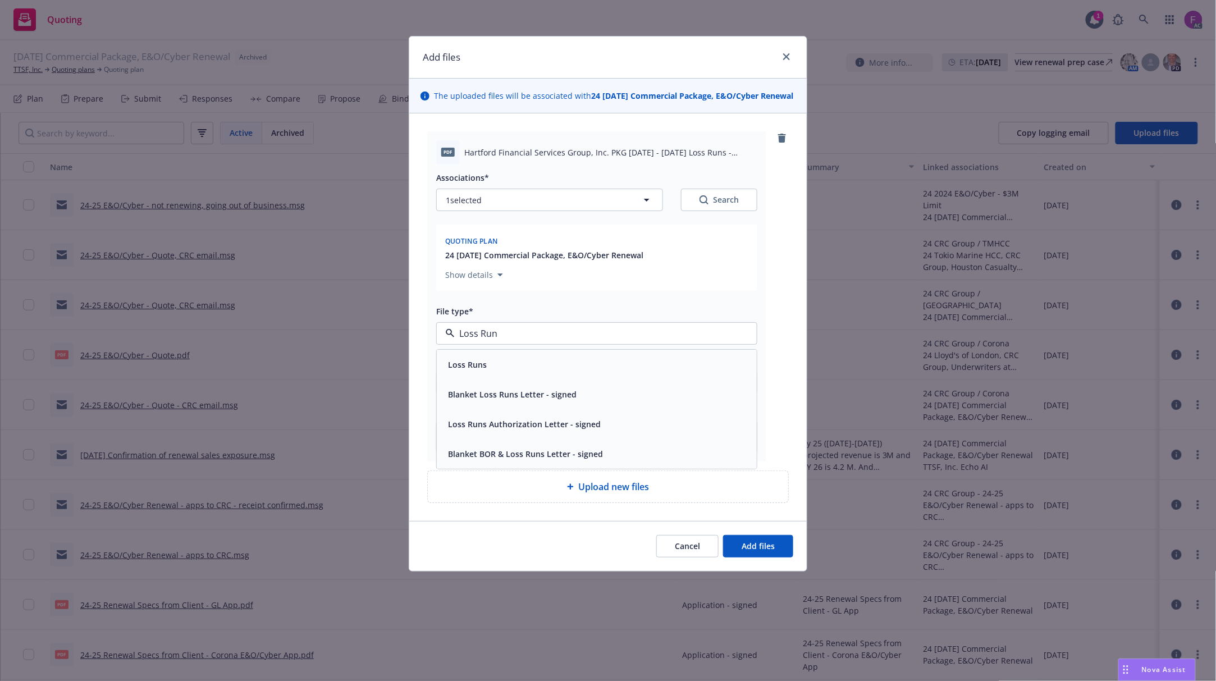
click at [476, 371] on span "Loss Runs" at bounding box center [467, 365] width 39 height 12
click at [502, 203] on button "1 selected" at bounding box center [549, 200] width 227 height 22
type textarea "x"
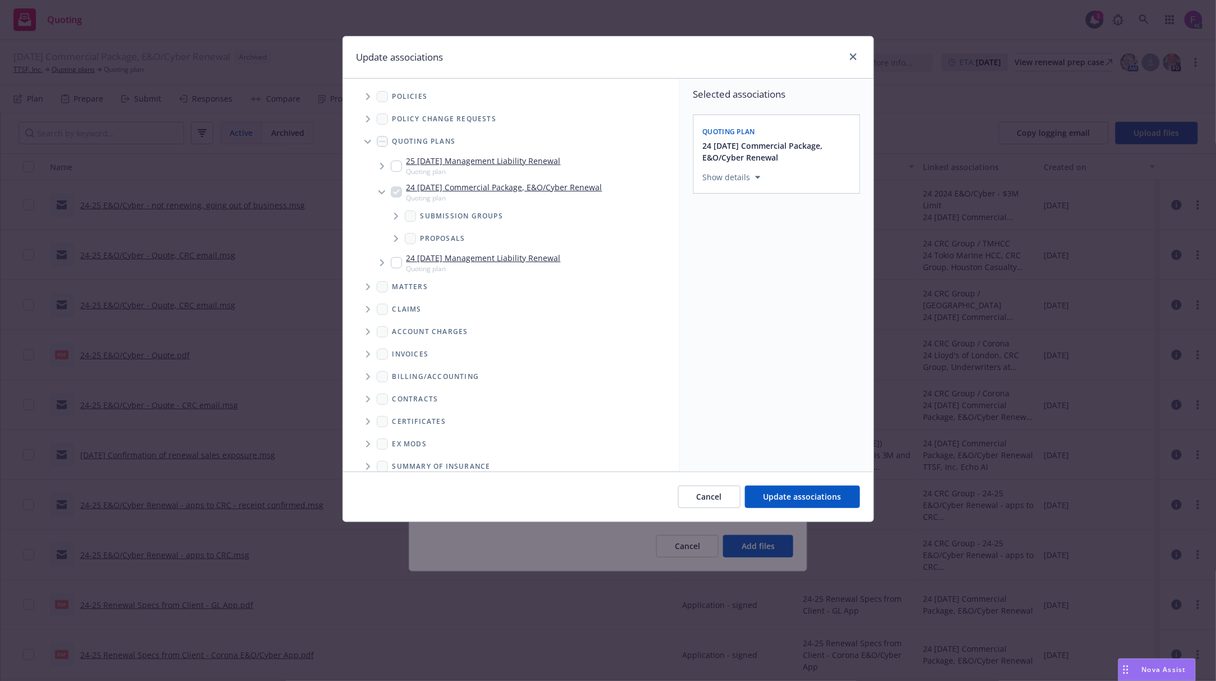
click at [366, 95] on icon "Tree Example" at bounding box center [368, 96] width 4 height 7
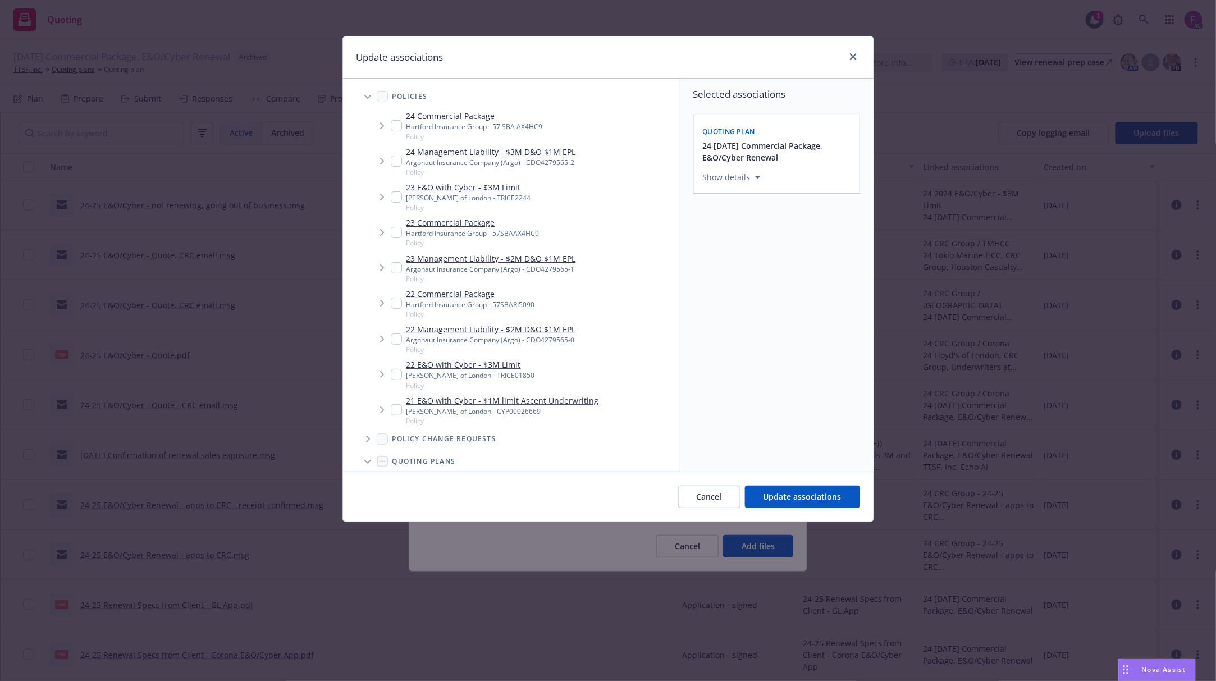
click at [394, 128] on input "Tree Example" at bounding box center [396, 125] width 11 height 11
checkbox input "true"
click at [396, 232] on input "Tree Example" at bounding box center [396, 232] width 11 height 11
checkbox input "true"
click at [393, 302] on input "Tree Example" at bounding box center [396, 303] width 11 height 11
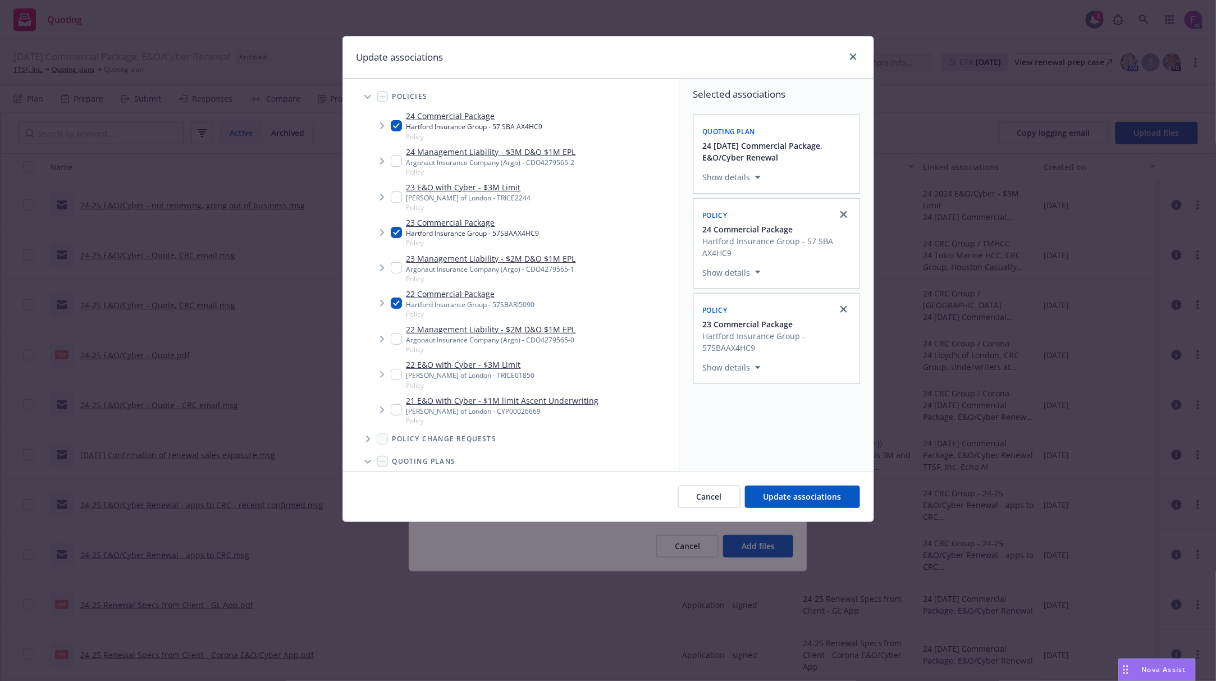
checkbox input "true"
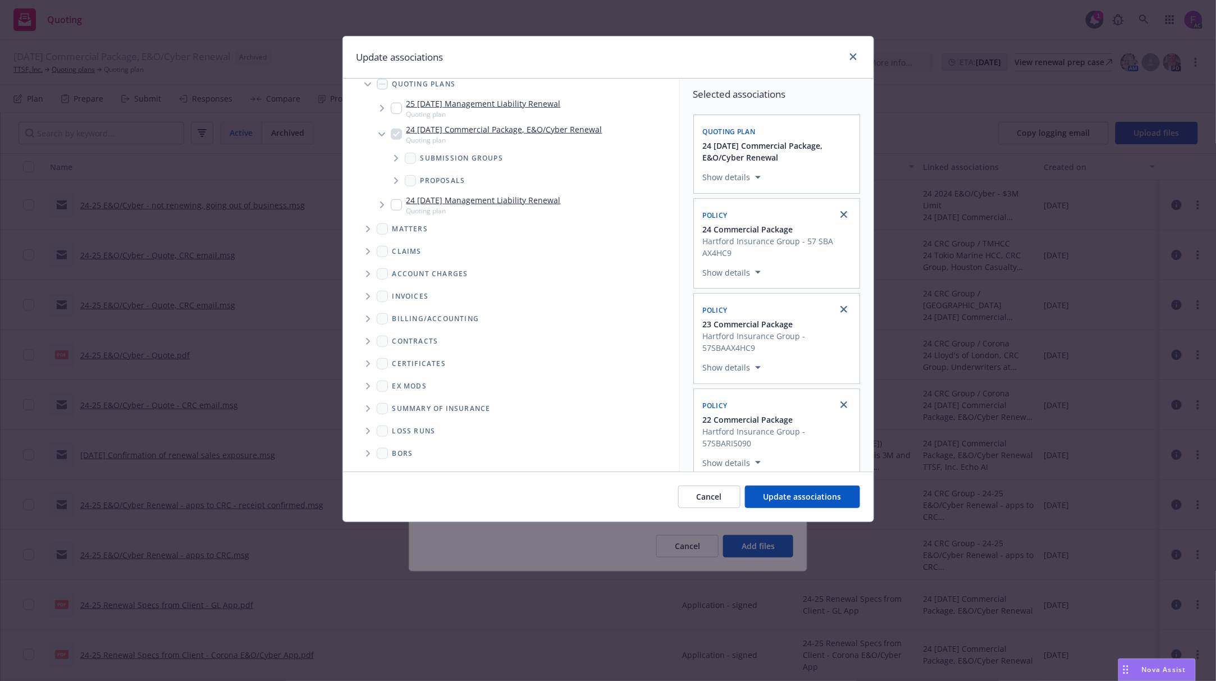
click at [371, 431] on span "Folder Tree Example" at bounding box center [368, 431] width 18 height 18
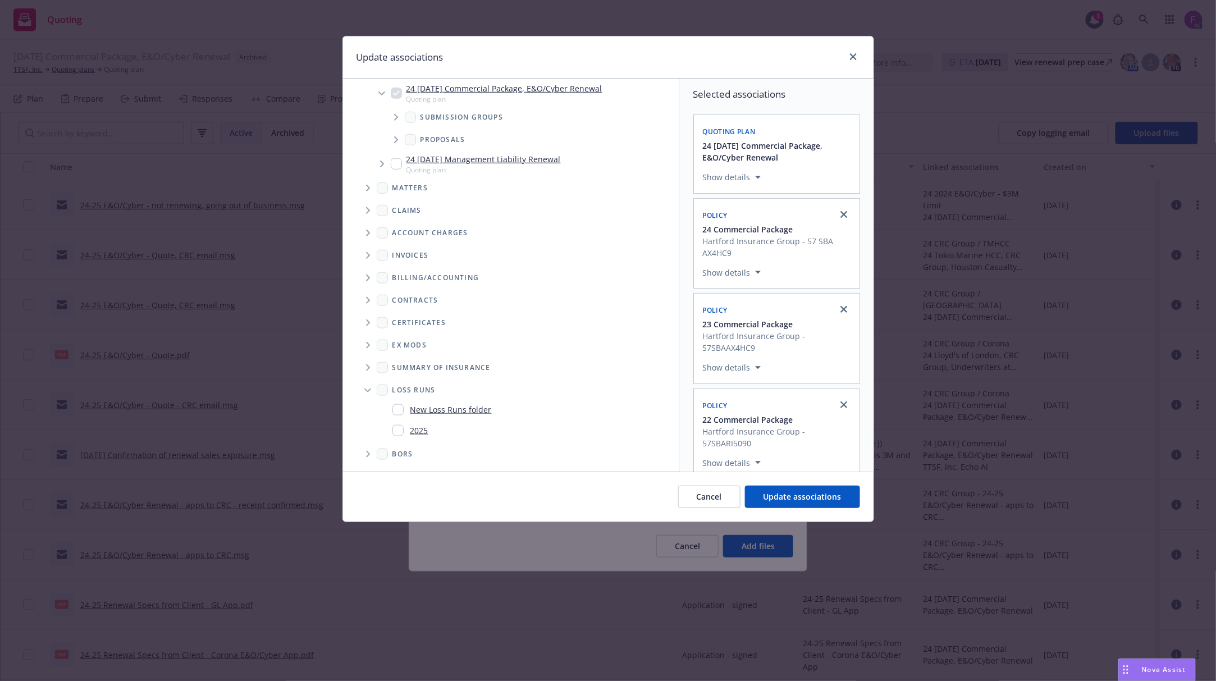
click at [402, 427] on input "Folder Tree Example" at bounding box center [397, 430] width 11 height 11
checkbox input "true"
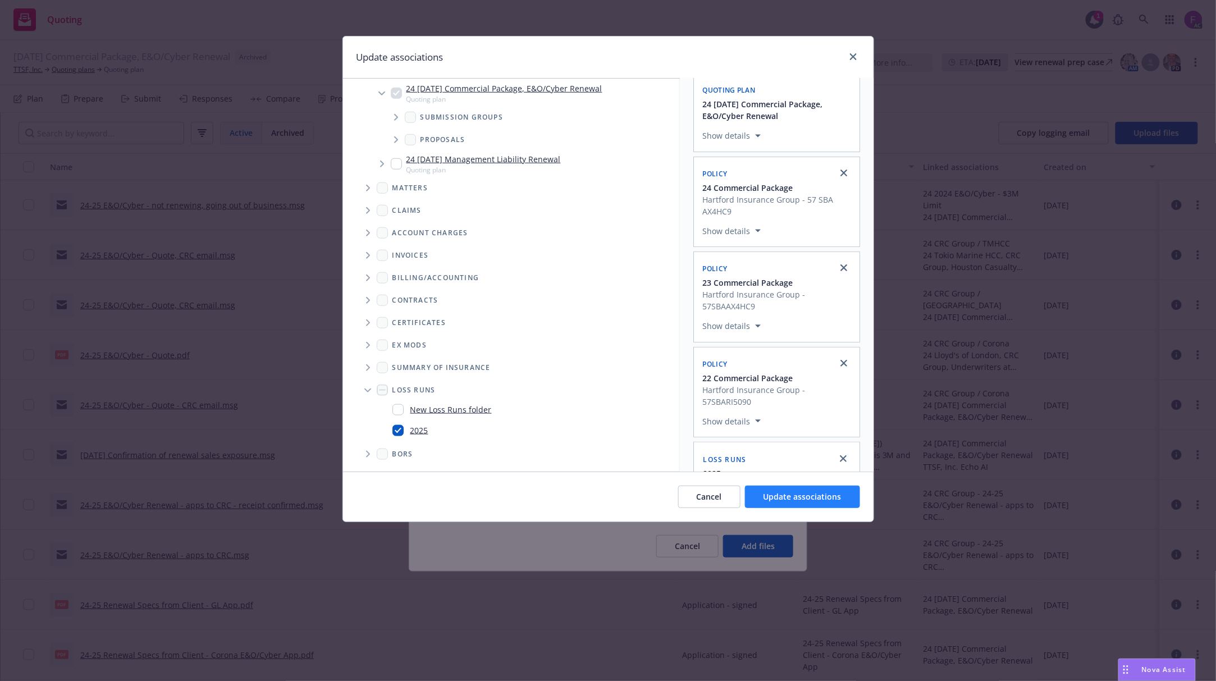
scroll to position [81, 0]
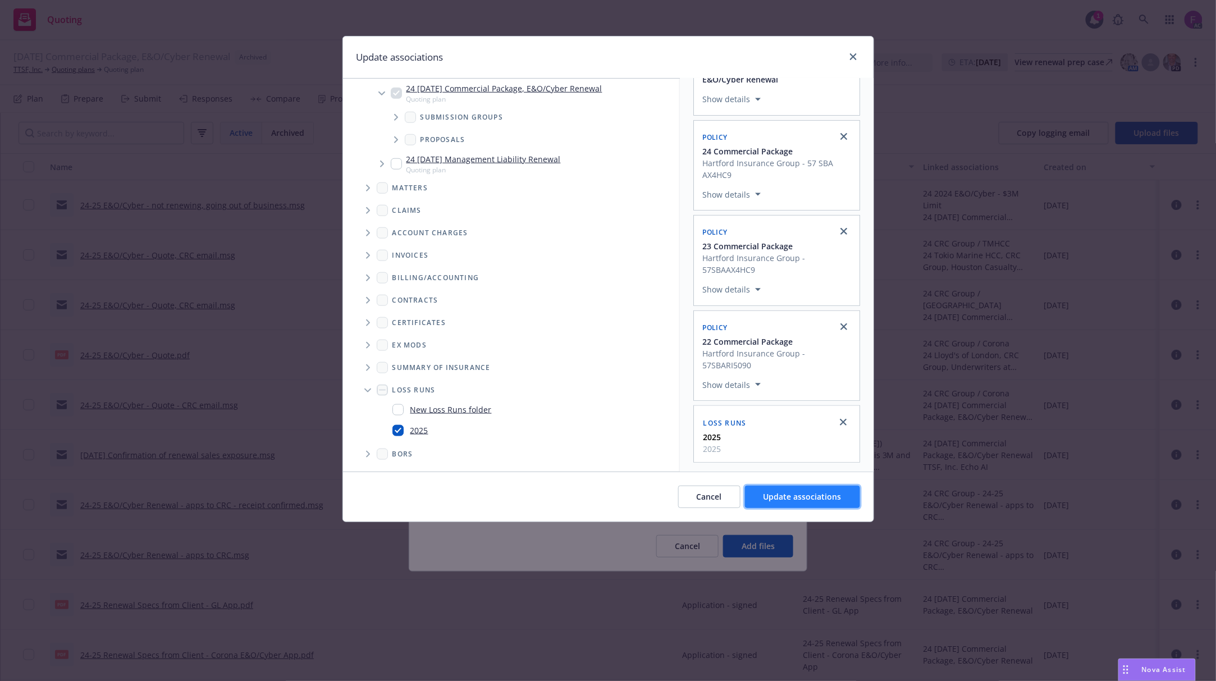
click at [775, 499] on span "Update associations" at bounding box center [803, 496] width 78 height 11
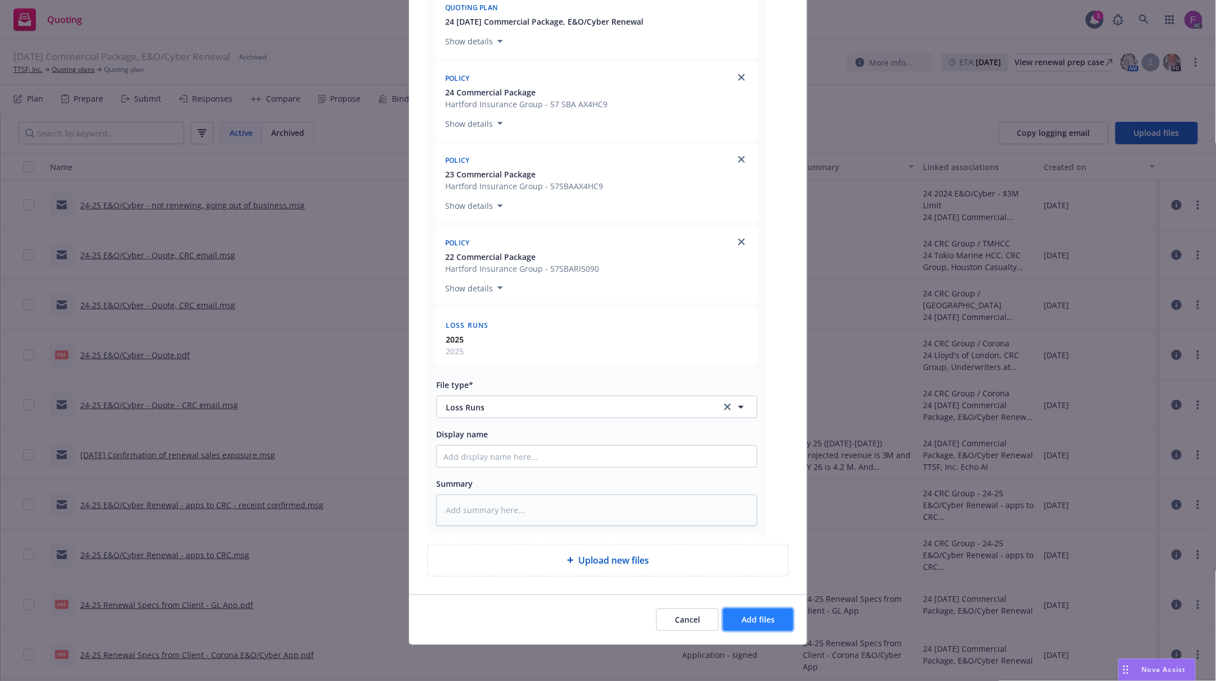
click at [757, 618] on span "Add files" at bounding box center [758, 619] width 33 height 11
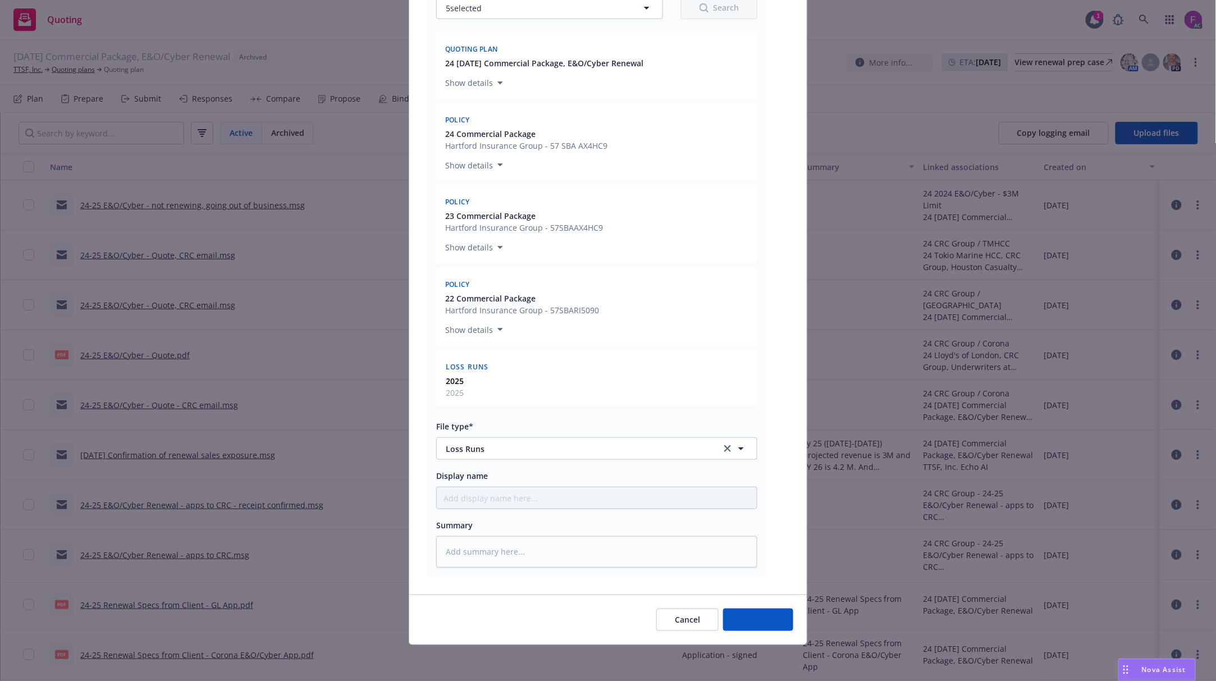
type textarea "x"
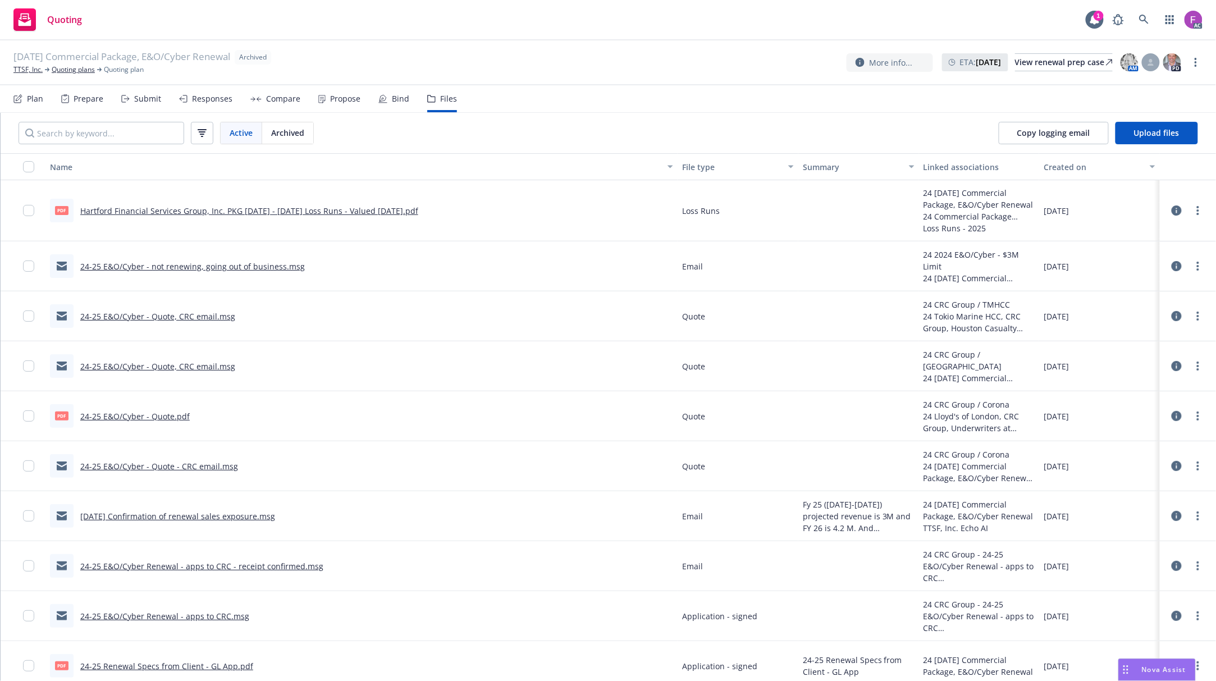
click at [310, 209] on link "Hartford Financial Services Group, Inc. PKG 2020 - 2025 Loss Runs - Valued 2025…" at bounding box center [249, 211] width 338 height 11
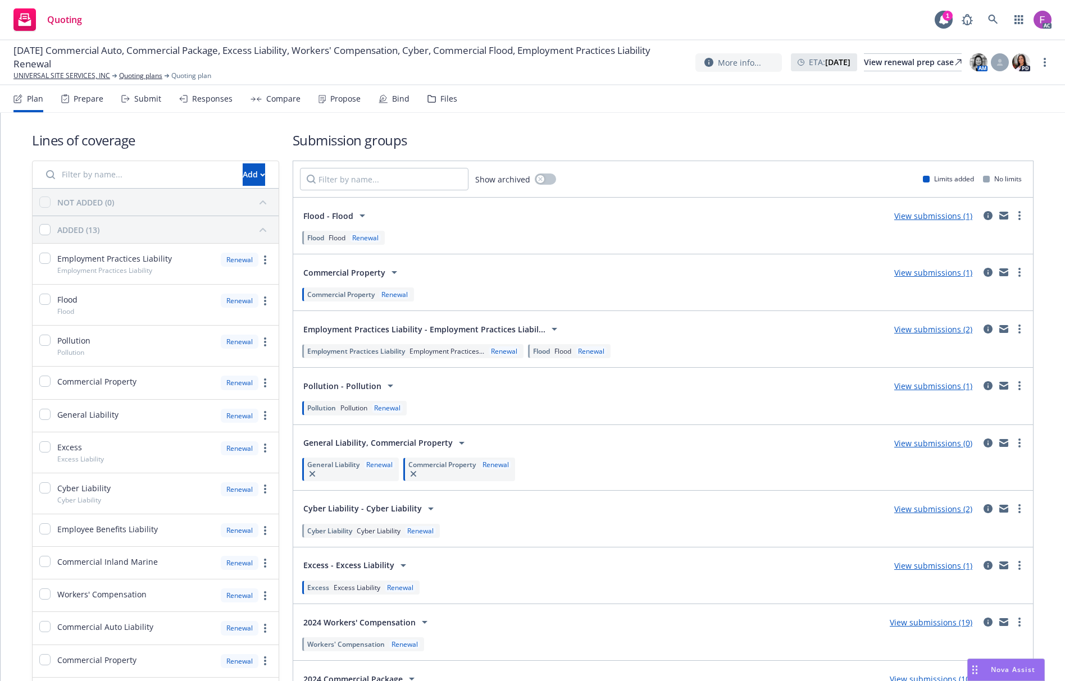
click at [445, 99] on div "Files" at bounding box center [448, 98] width 17 height 9
